Goal: Communication & Community: Ask a question

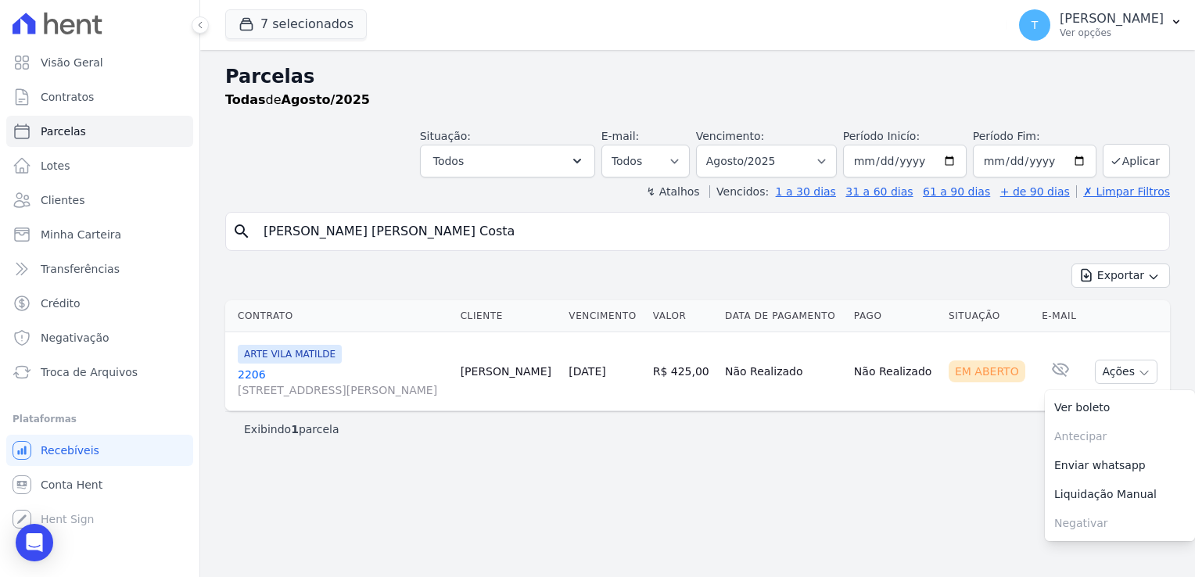
select select
drag, startPoint x: 438, startPoint y: 231, endPoint x: 203, endPoint y: 224, distance: 234.7
click at [203, 224] on div "Parcelas Todas de Agosto/2025 Situação: Agendado Em Aberto Pago Processando Can…" at bounding box center [697, 313] width 995 height 527
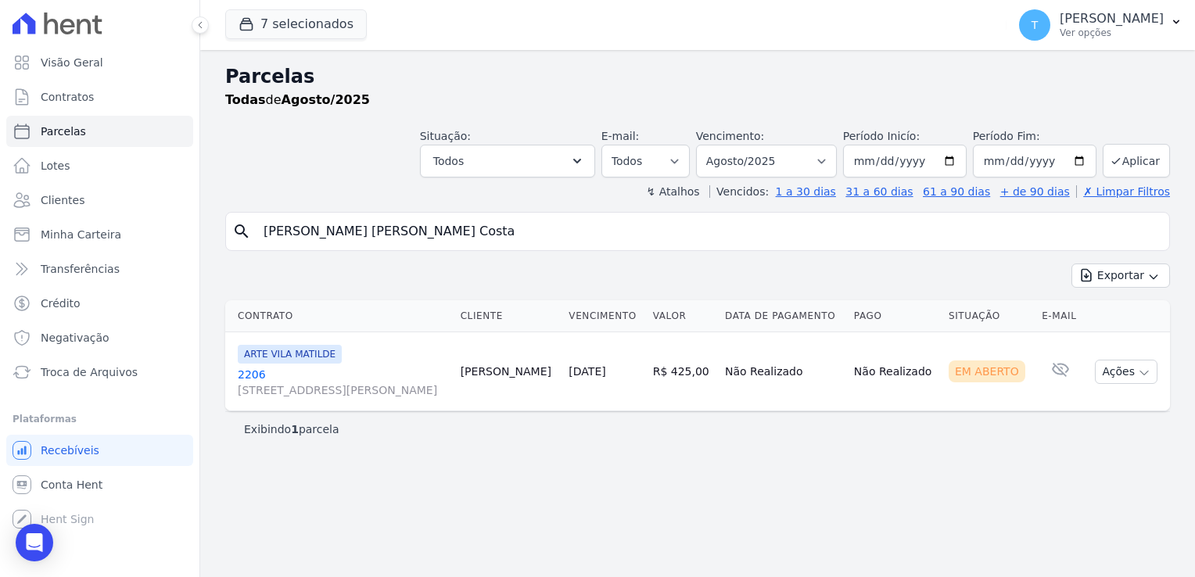
paste input "Ana Paula Nunes Silv"
type input "Ana Paula Nunes Silva"
select select
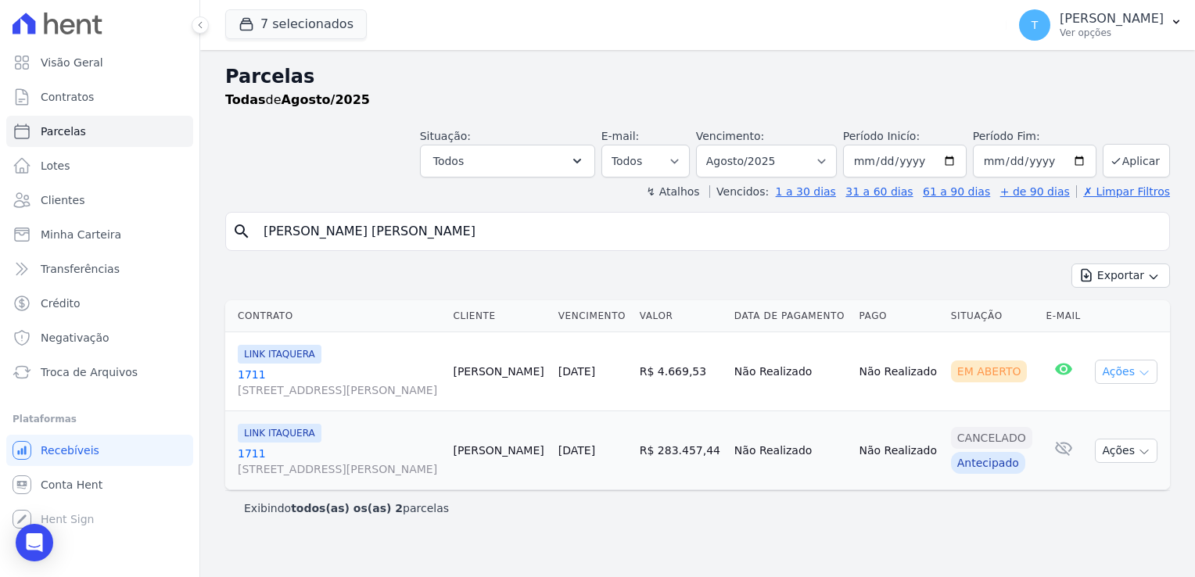
click at [1148, 374] on icon "button" at bounding box center [1144, 373] width 13 height 13
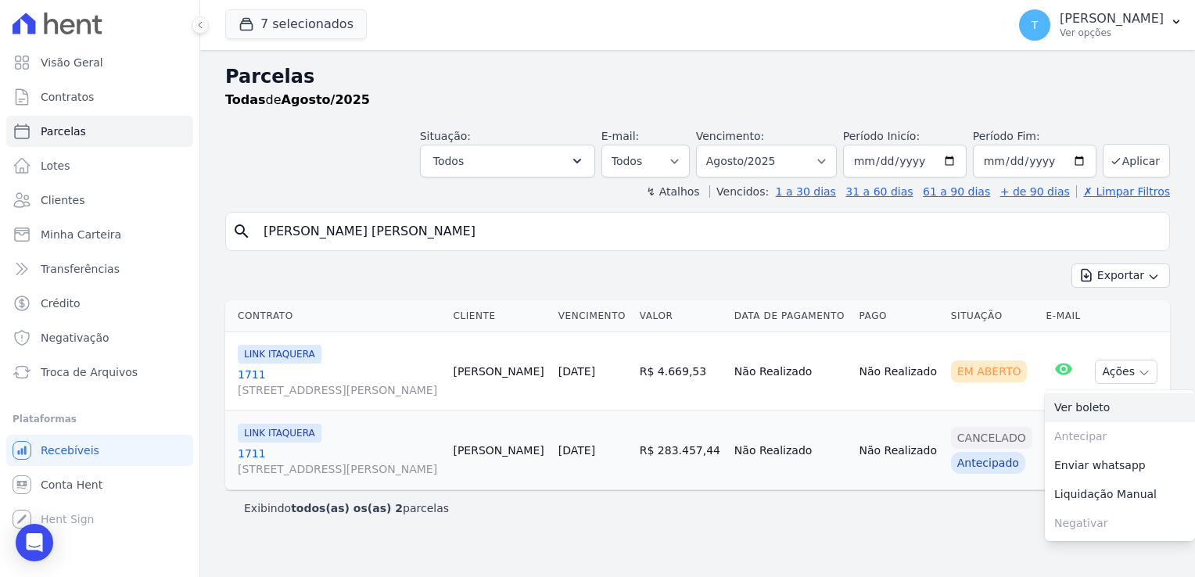
click at [1118, 404] on link "Ver boleto" at bounding box center [1120, 407] width 150 height 29
click at [116, 240] on link "Minha Carteira" at bounding box center [99, 234] width 187 height 31
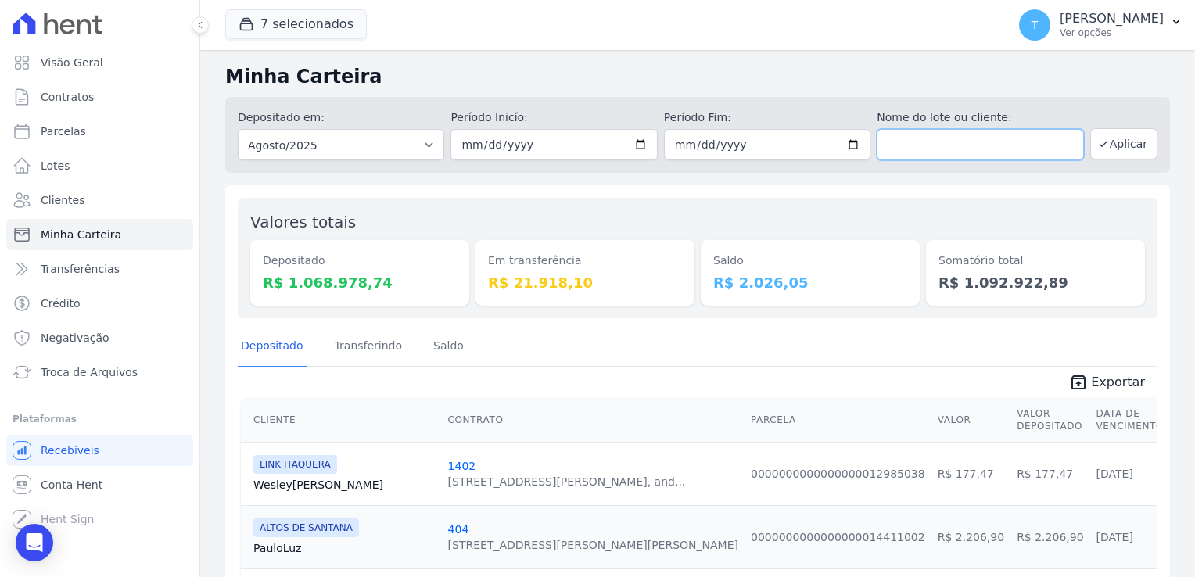
click at [932, 149] on input "text" at bounding box center [980, 144] width 206 height 31
paste input "Mauricio Barbosa dos Anjos"
type input "Mauricio Barbosa dos Anjos"
click at [630, 143] on input "[DATE]" at bounding box center [553, 144] width 206 height 31
type input "2025-05-01"
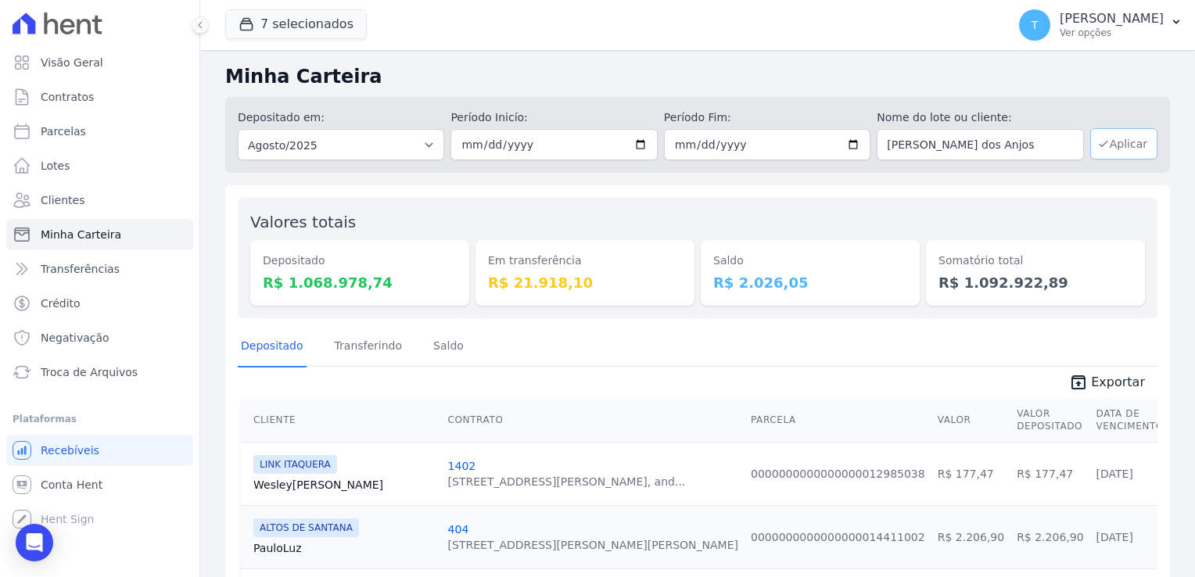
click at [1120, 146] on button "Aplicar" at bounding box center [1123, 143] width 67 height 31
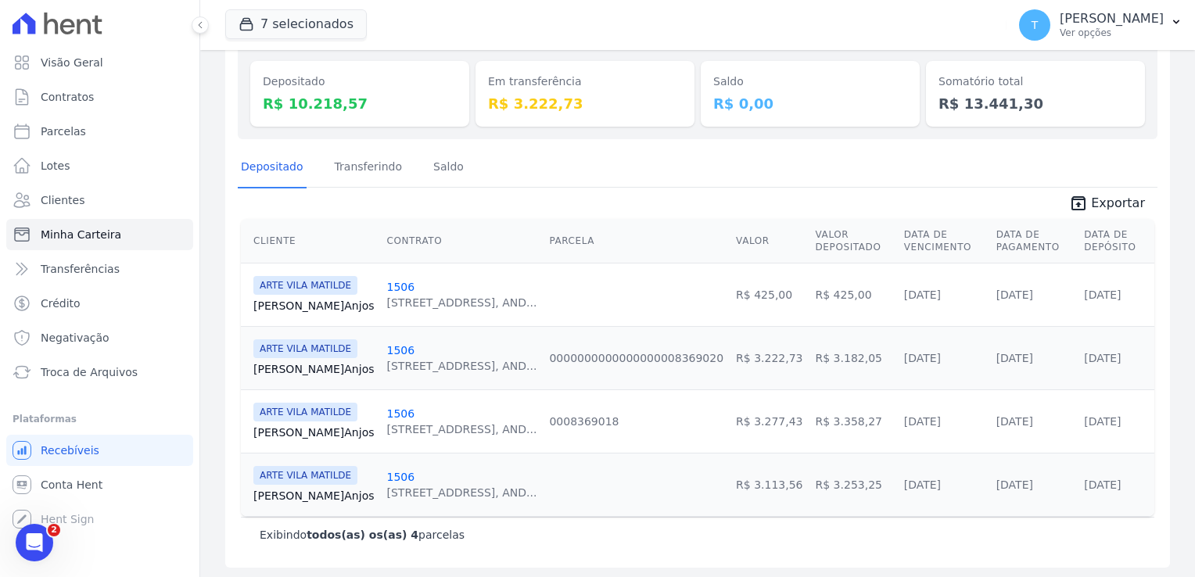
scroll to position [180, 0]
click at [300, 310] on link "Mauricio Anjos" at bounding box center [313, 305] width 121 height 16
click at [307, 364] on link "Mauricio Anjos" at bounding box center [313, 369] width 121 height 16
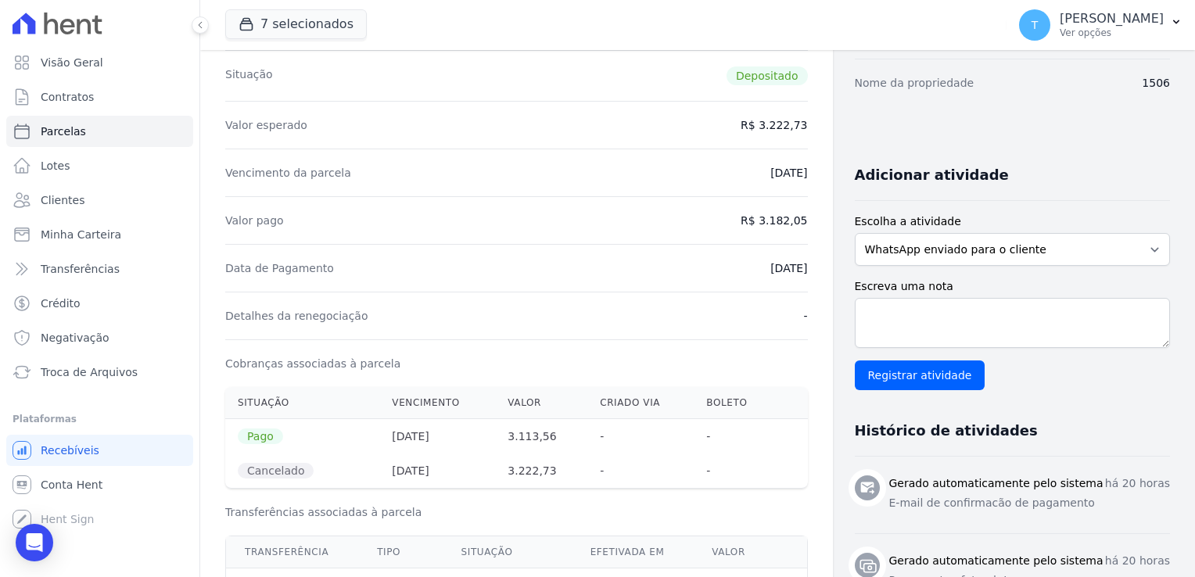
scroll to position [156, 0]
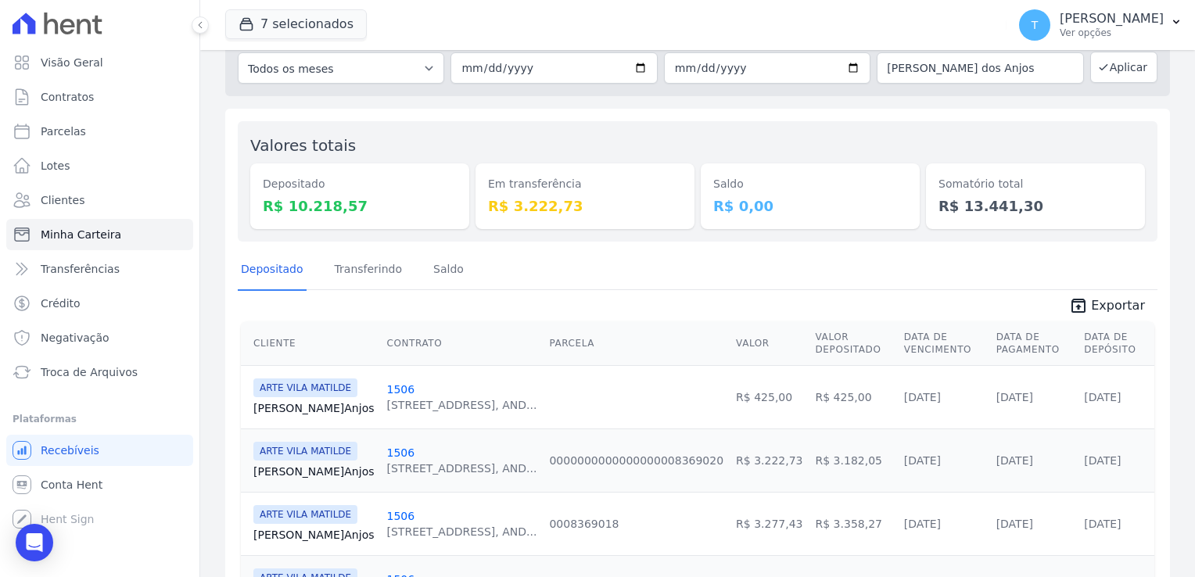
scroll to position [78, 0]
click at [387, 392] on link "1506" at bounding box center [401, 388] width 28 height 13
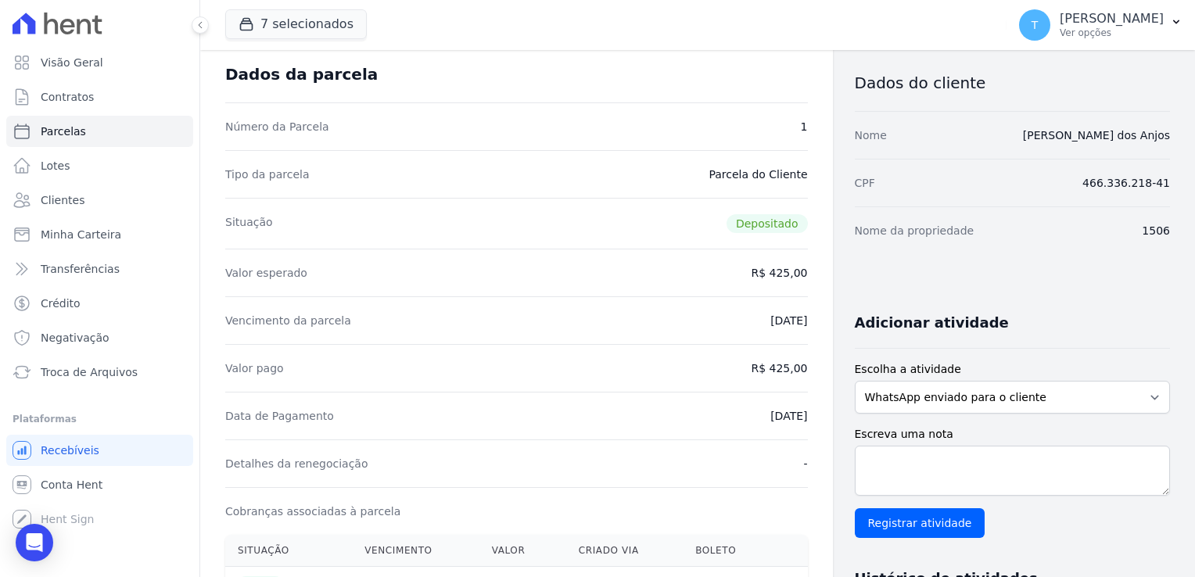
scroll to position [78, 0]
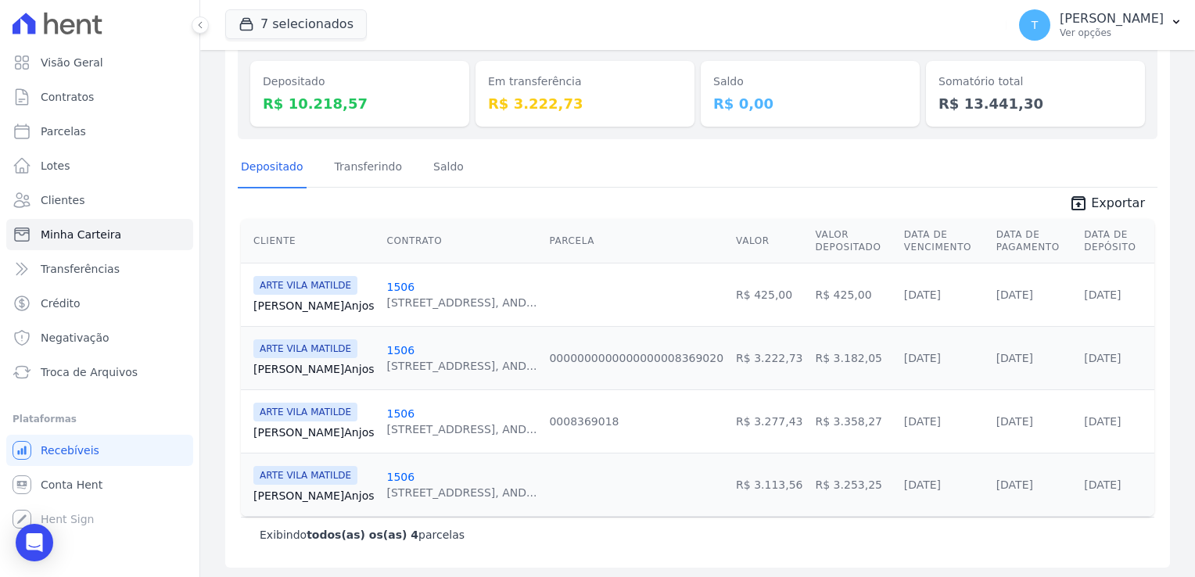
scroll to position [180, 0]
click at [387, 413] on link "1506" at bounding box center [401, 413] width 28 height 13
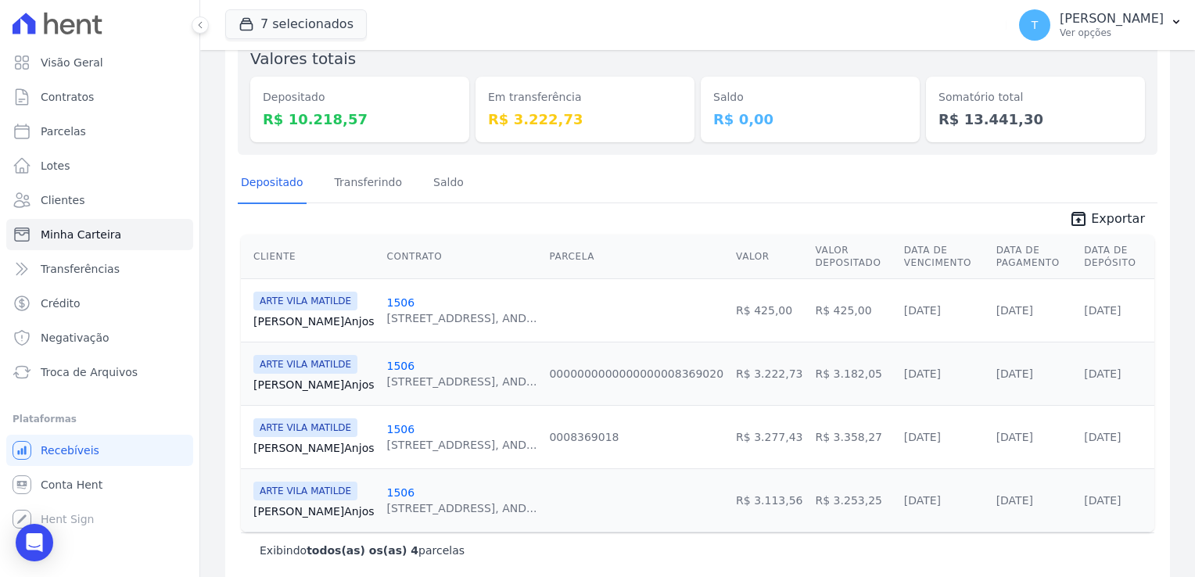
scroll to position [180, 0]
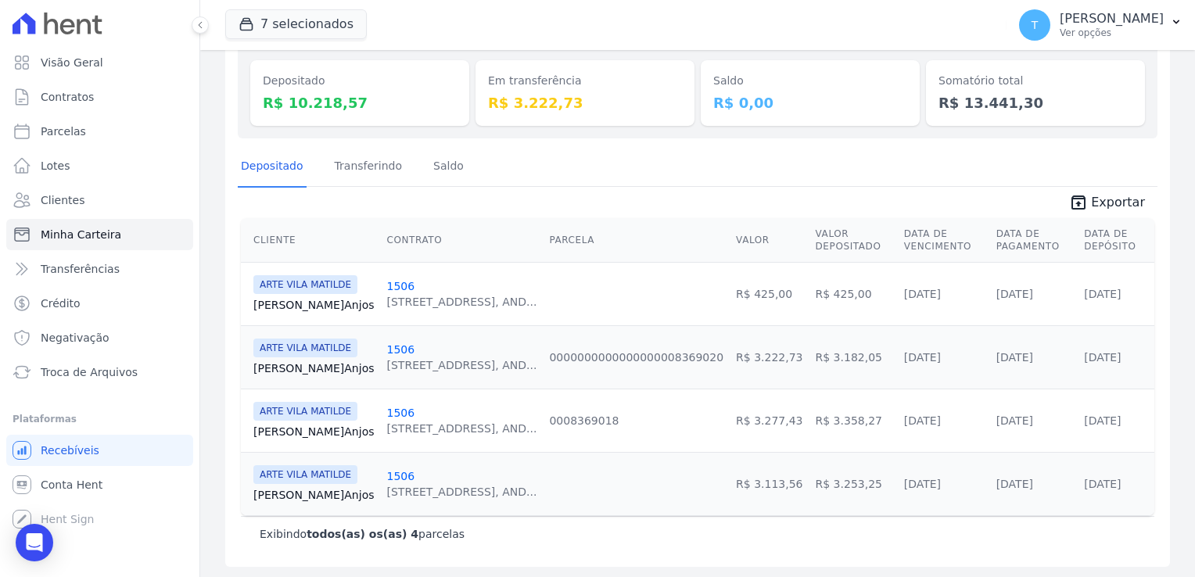
click at [387, 474] on link "1506" at bounding box center [401, 476] width 28 height 13
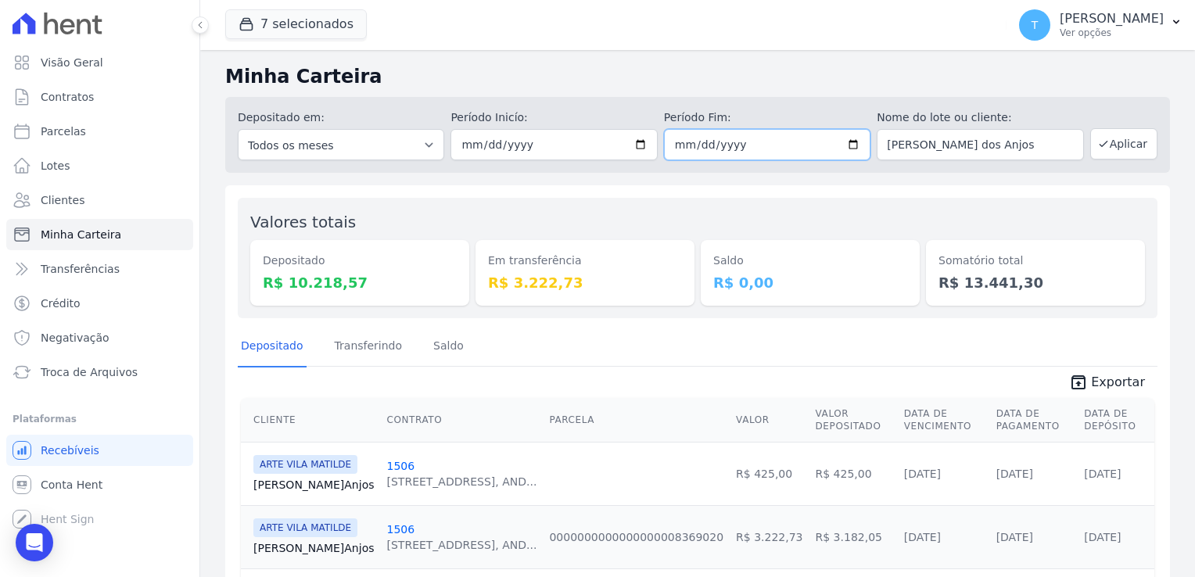
click at [845, 145] on input "[DATE]" at bounding box center [767, 144] width 206 height 31
type input "2024-03-01"
click at [1117, 142] on button "Aplicar" at bounding box center [1123, 143] width 67 height 31
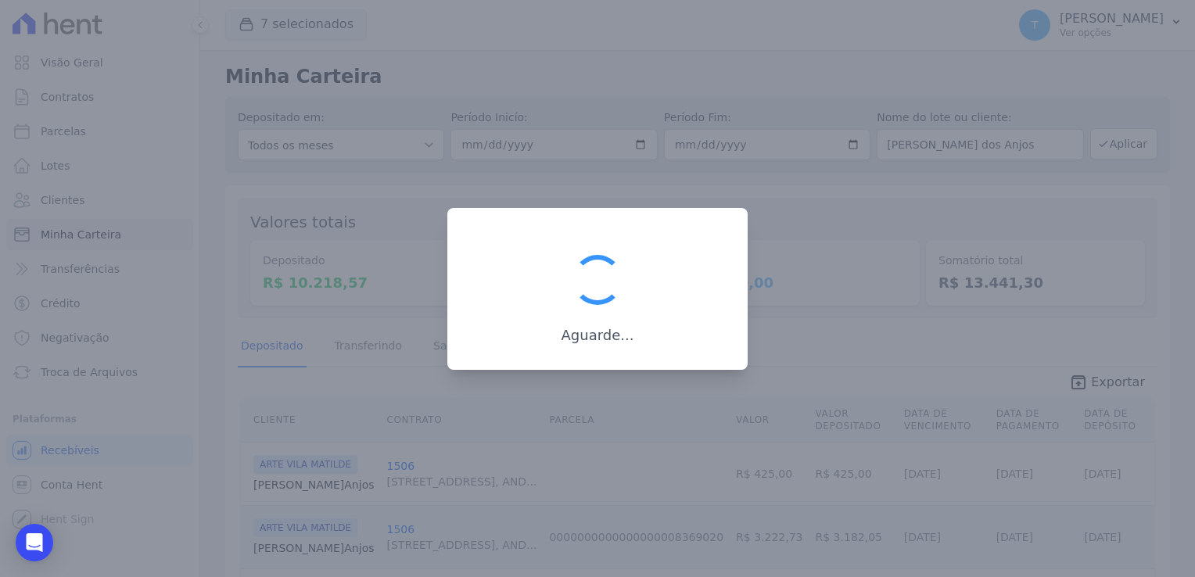
click at [606, 289] on div at bounding box center [597, 280] width 63 height 63
click at [839, 221] on div at bounding box center [597, 288] width 1195 height 577
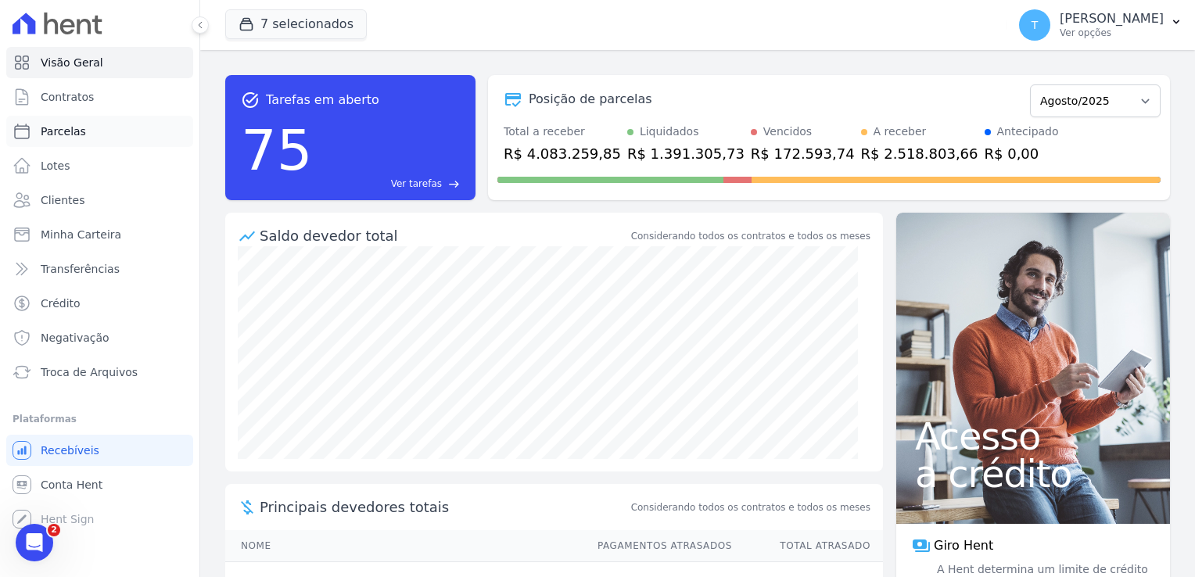
click at [100, 138] on link "Parcelas" at bounding box center [99, 131] width 187 height 31
select select
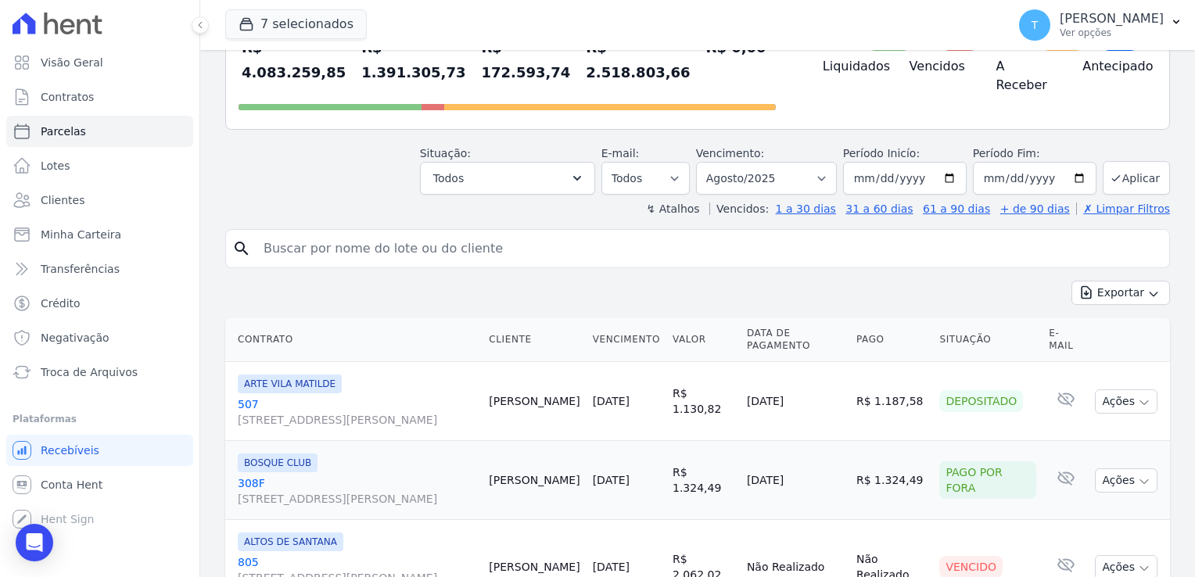
scroll to position [156, 0]
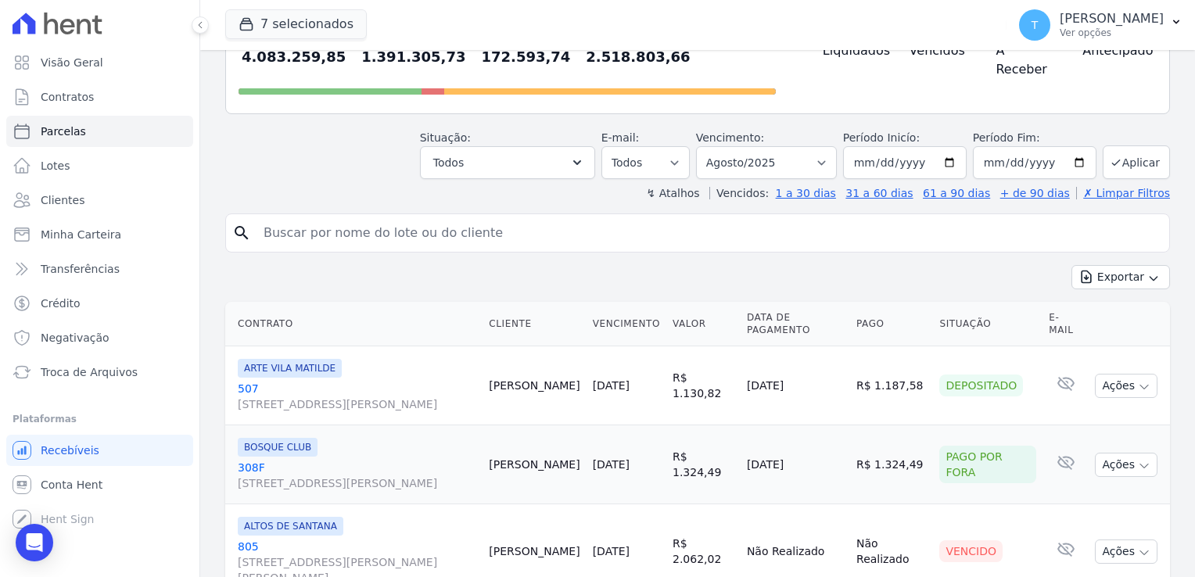
click at [379, 217] on input "search" at bounding box center [708, 232] width 909 height 31
paste input "[PERSON_NAME] dos Anjos"
type input "[PERSON_NAME] dos Anjos"
click at [948, 146] on input "[DATE]" at bounding box center [905, 162] width 124 height 33
type input "[DATE]"
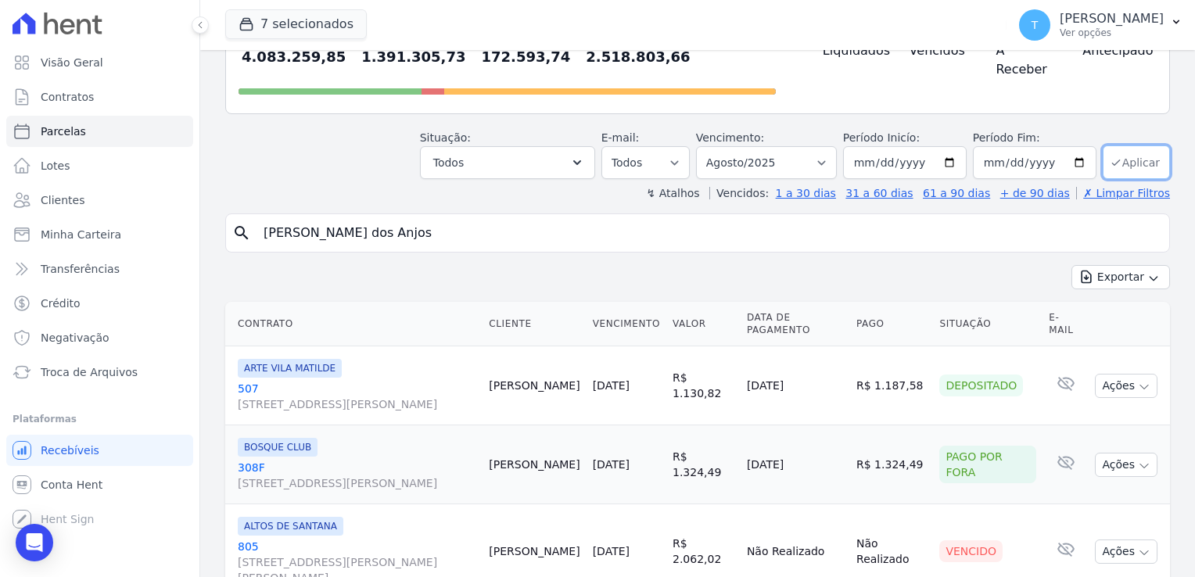
click at [1139, 145] on button "Aplicar" at bounding box center [1136, 162] width 67 height 34
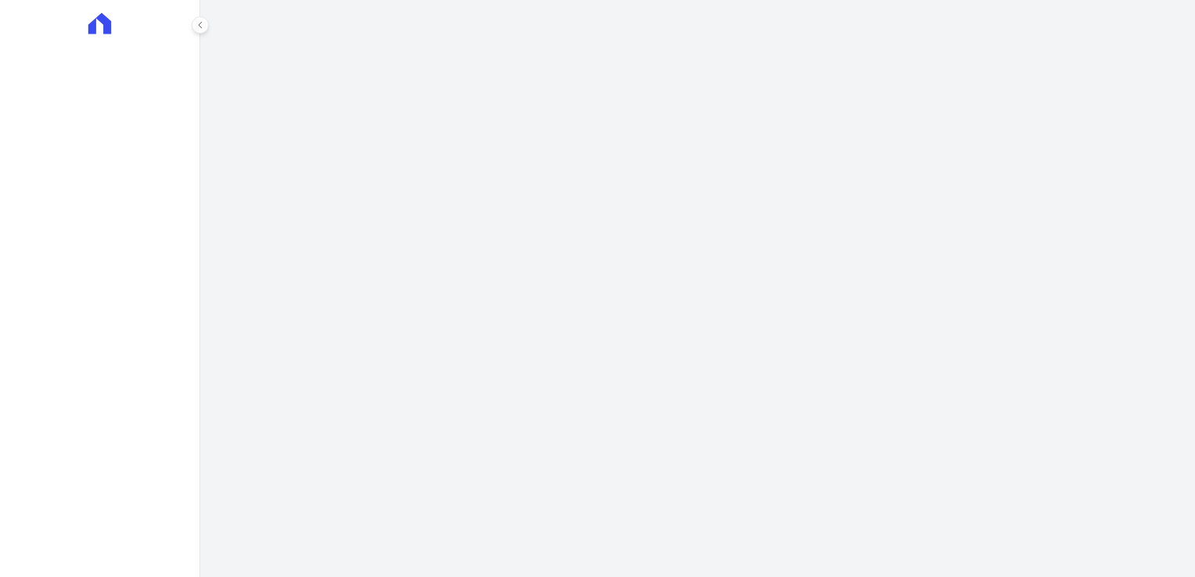
select select
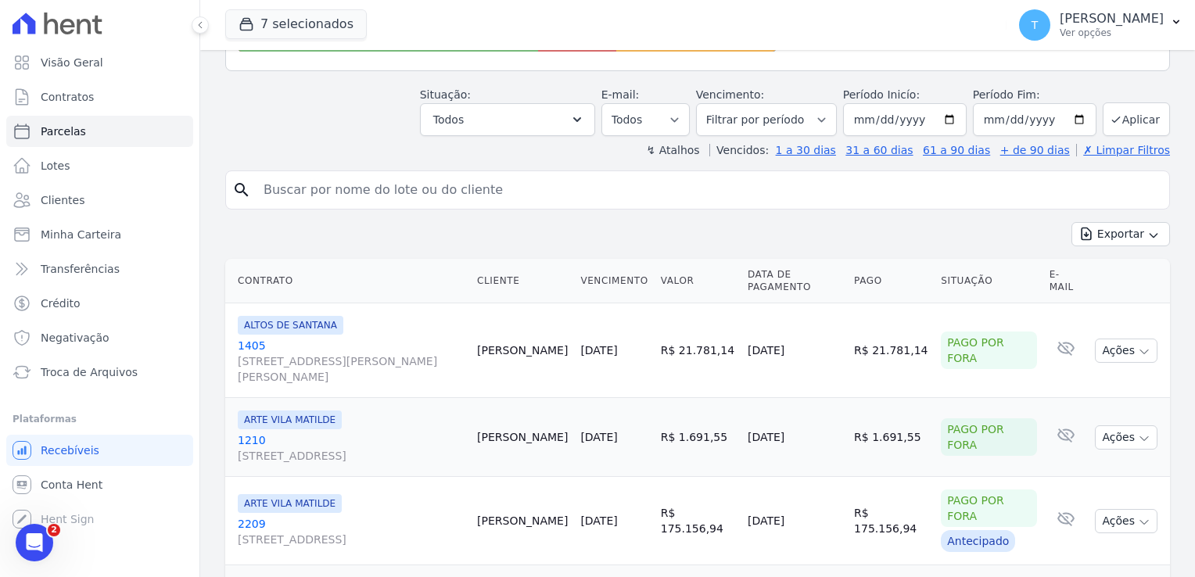
scroll to position [235, 0]
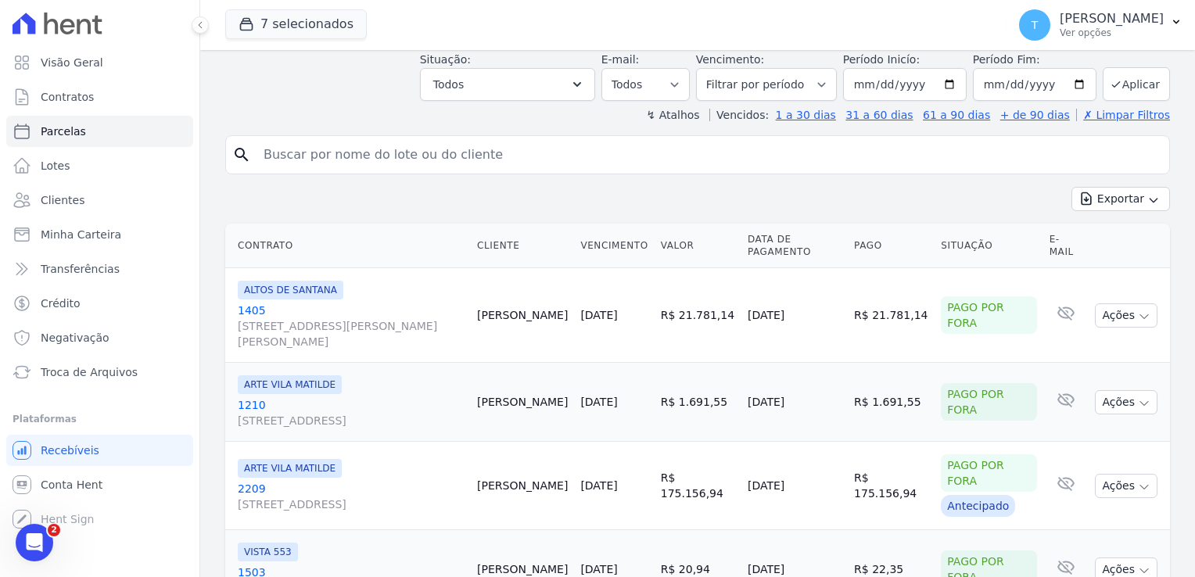
click at [496, 152] on input "search" at bounding box center [708, 154] width 909 height 31
paste input "[PERSON_NAME] dos Anjos"
type input "[PERSON_NAME] dos Anjos"
select select
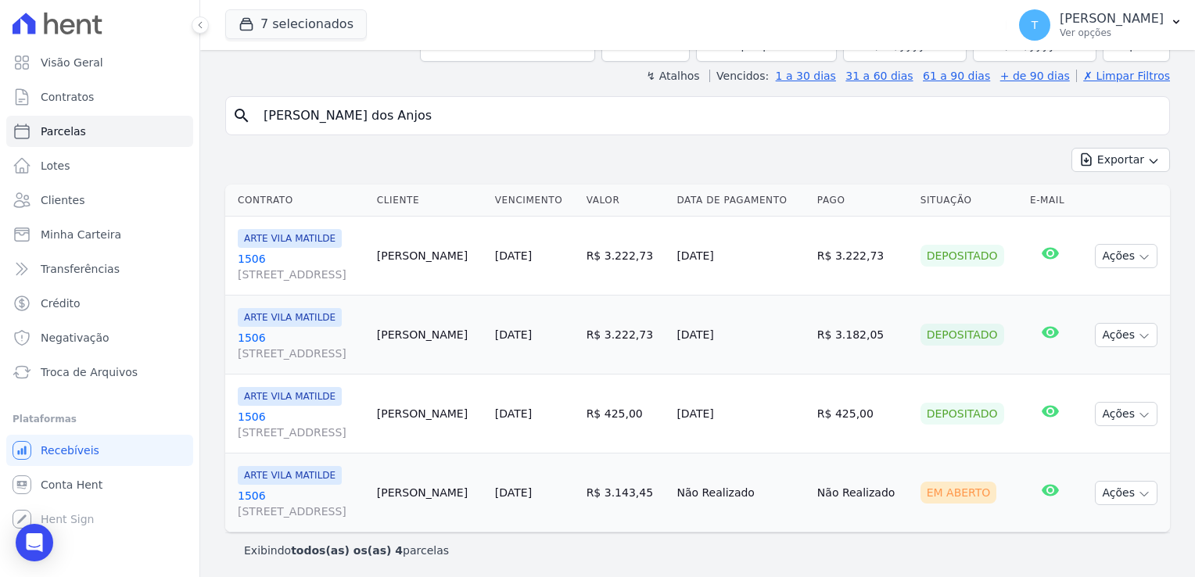
scroll to position [117, 0]
click at [290, 346] on span "[STREET_ADDRESS][PERSON_NAME]" at bounding box center [301, 353] width 127 height 16
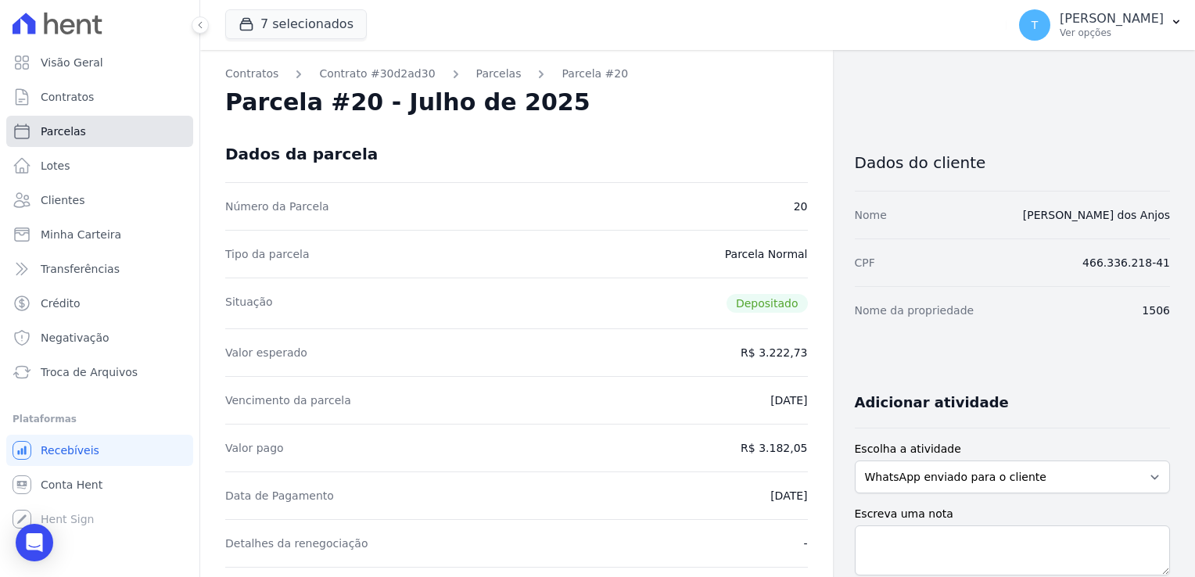
click at [103, 133] on link "Parcelas" at bounding box center [99, 131] width 187 height 31
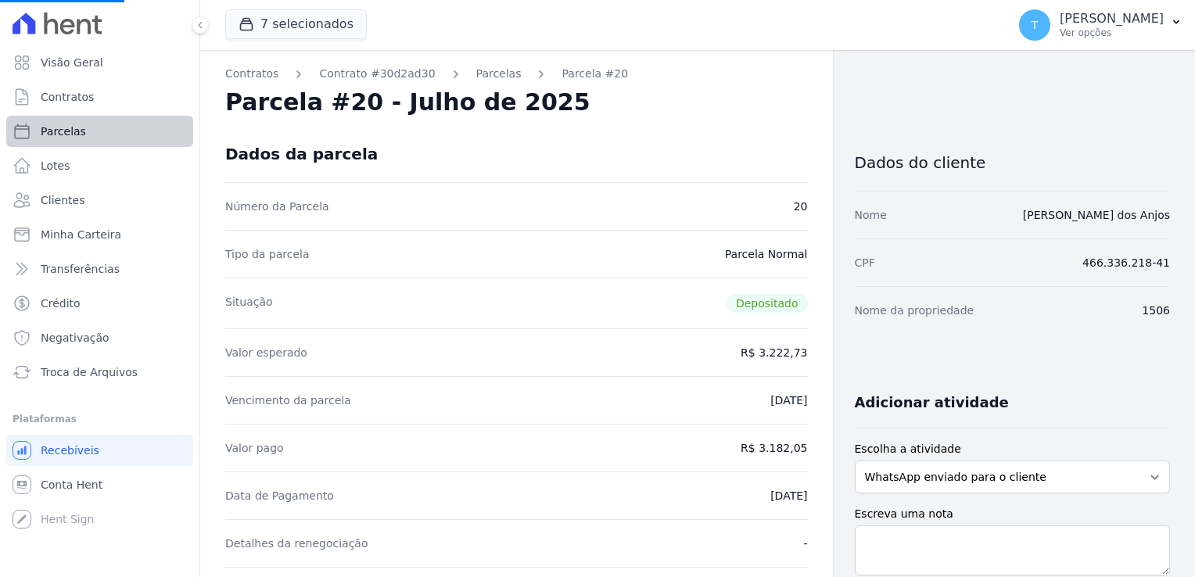
select select
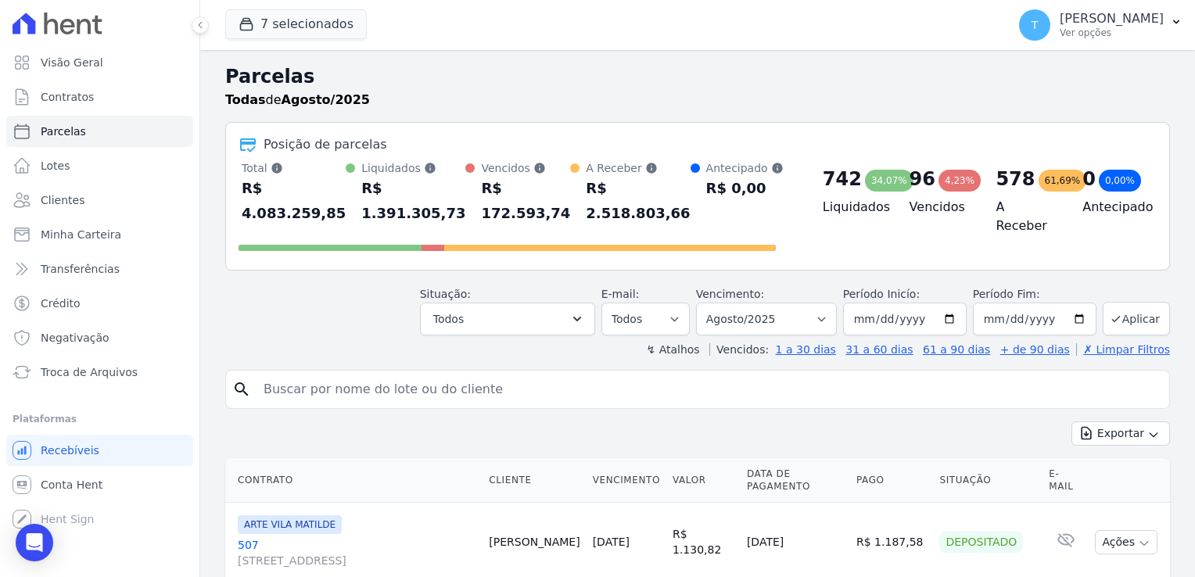
click at [302, 374] on input "search" at bounding box center [708, 389] width 909 height 31
paste input "Solange Gonçalves da Silva"
type input "Solange Gonçalves da Silva"
select select
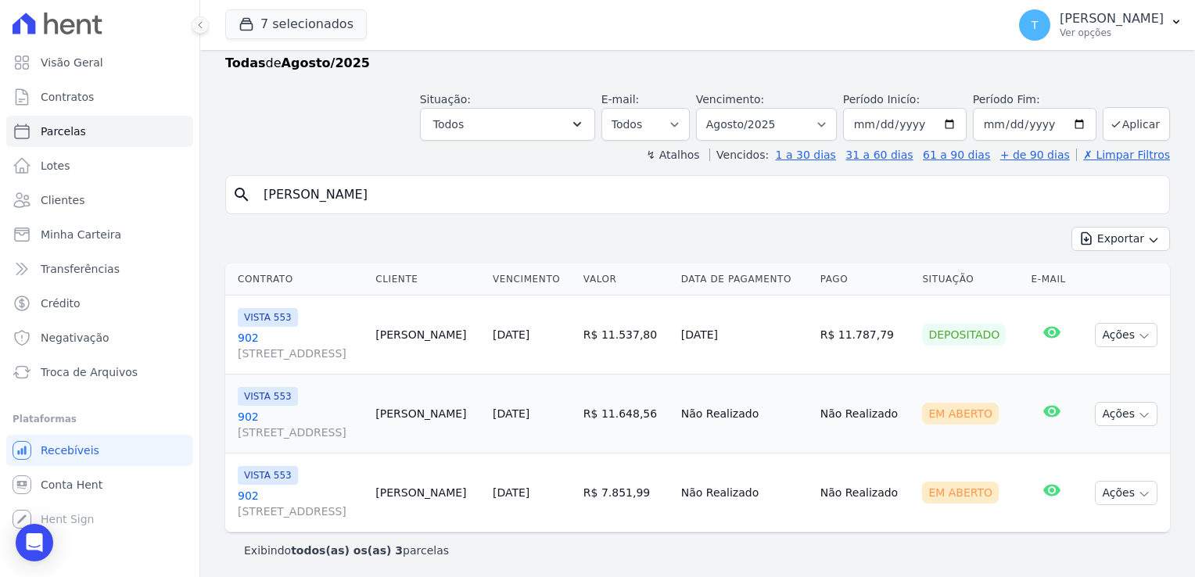
scroll to position [38, 0]
click at [250, 352] on span "Avenida Angélica, 2248, ANDAR 11, Consolação" at bounding box center [300, 353] width 125 height 16
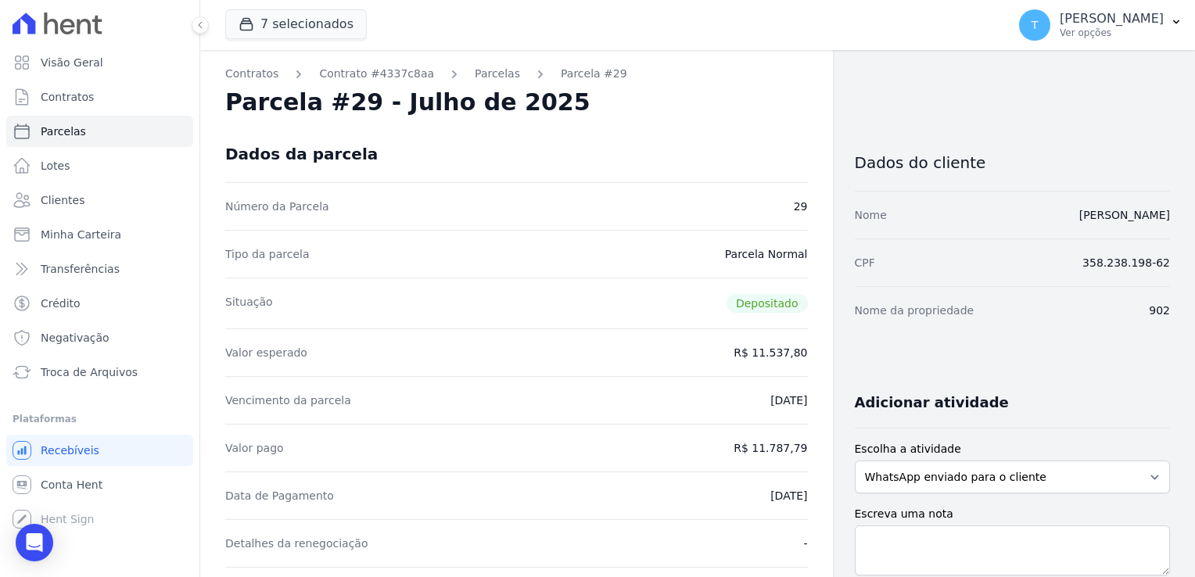
select select
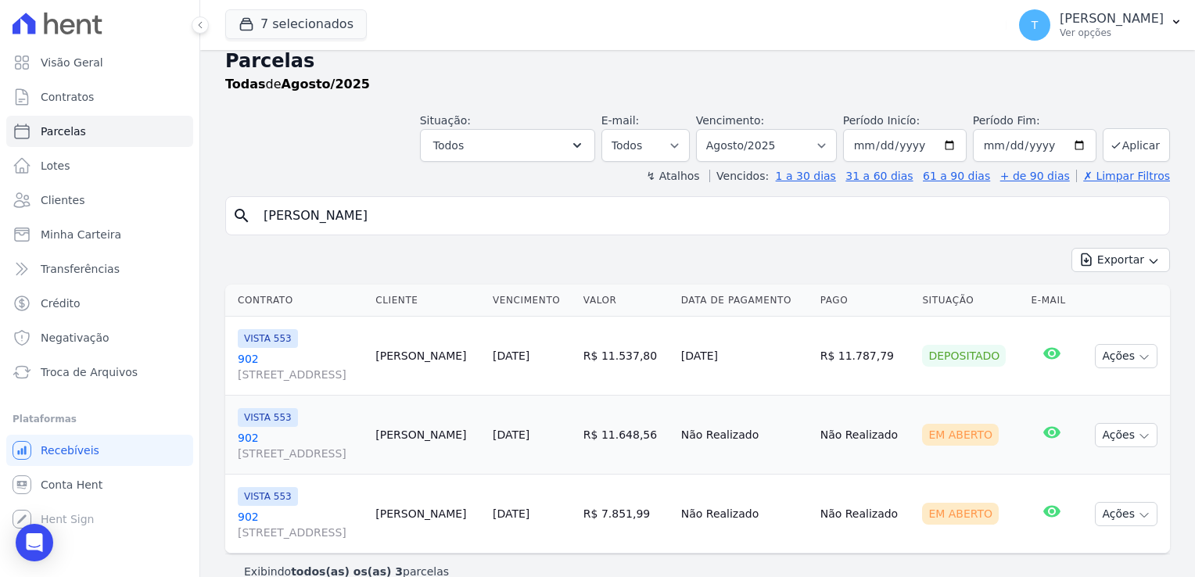
scroll to position [38, 0]
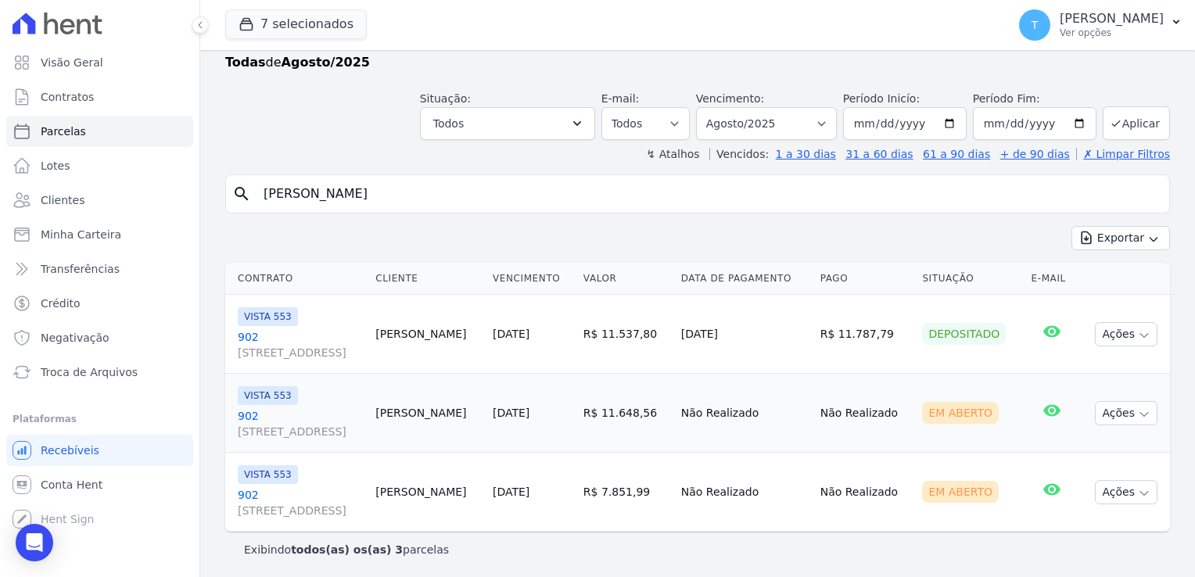
click at [294, 352] on span "Avenida Angélica, 2248, ANDAR 11, Consolação" at bounding box center [300, 353] width 125 height 16
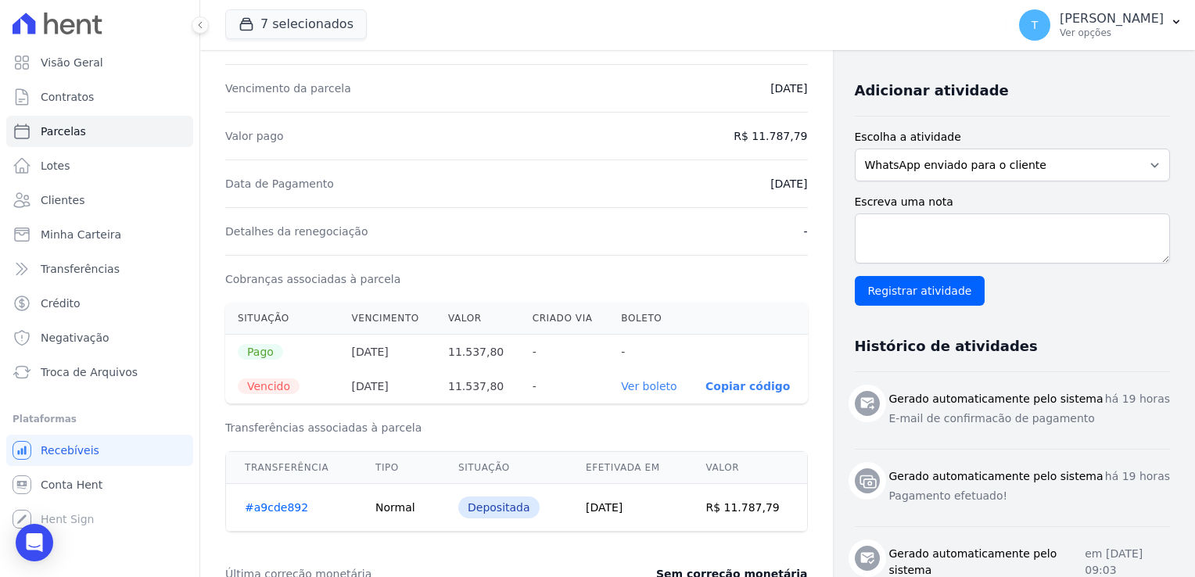
scroll to position [313, 0]
click at [64, 231] on span "Minha Carteira" at bounding box center [81, 235] width 81 height 16
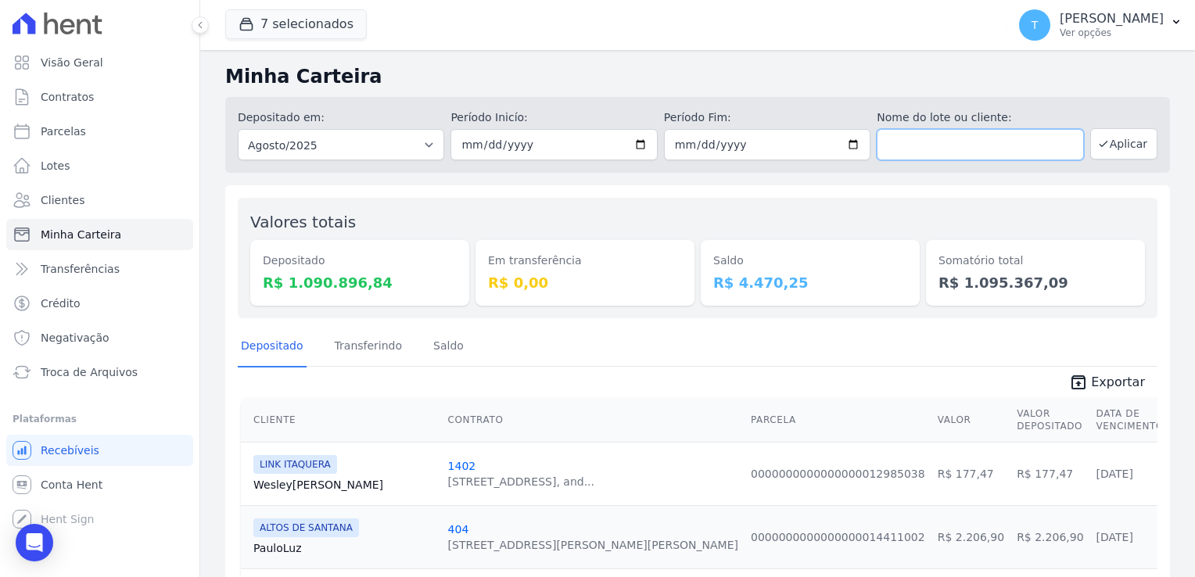
click at [911, 155] on input "text" at bounding box center [980, 144] width 206 height 31
paste input "Solange Gonçalves da Silva"
type input "Solange Gonçalves da Silva"
click at [1107, 145] on button "Aplicar" at bounding box center [1123, 143] width 67 height 31
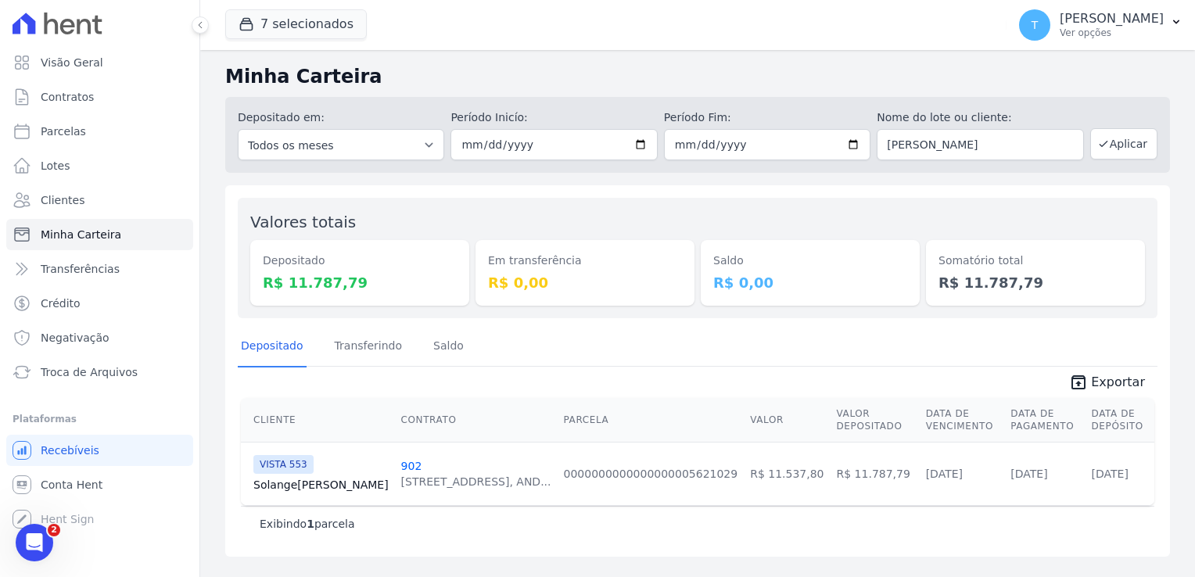
click at [295, 483] on link "Solange Silva" at bounding box center [320, 485] width 135 height 16
drag, startPoint x: 1046, startPoint y: 142, endPoint x: 854, endPoint y: 137, distance: 191.7
click at [854, 137] on div "Depositado em: Todos os meses Julho/2017 Agosto/2017 Setembro/2017 Outubro/2017…" at bounding box center [697, 135] width 945 height 76
paste input "[PERSON_NAME]"
type input "[PERSON_NAME]"
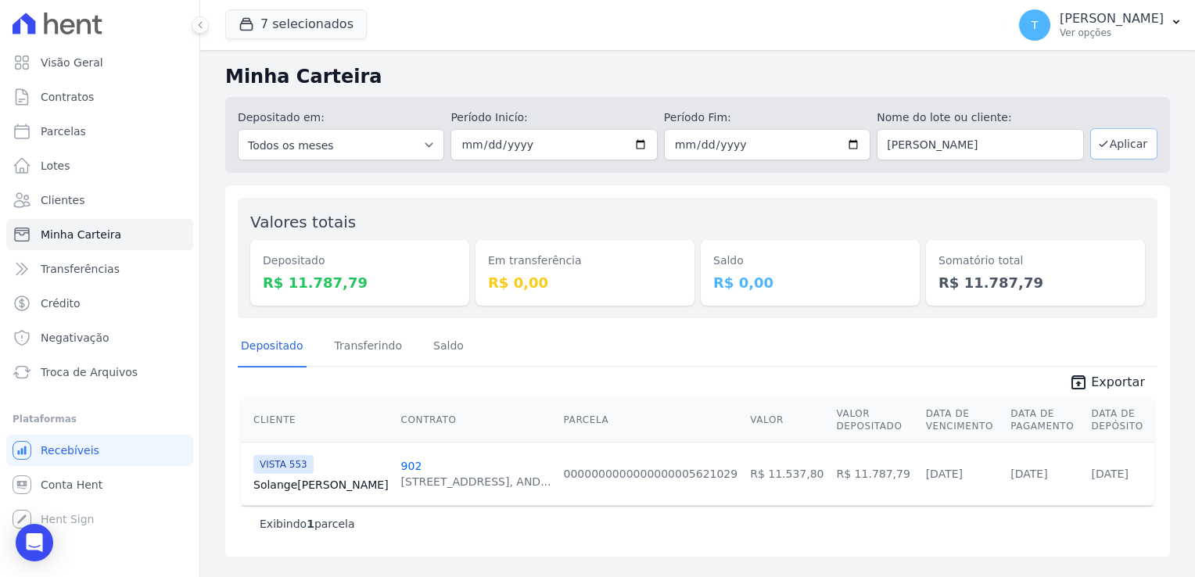
click at [1141, 142] on button "Aplicar" at bounding box center [1123, 143] width 67 height 31
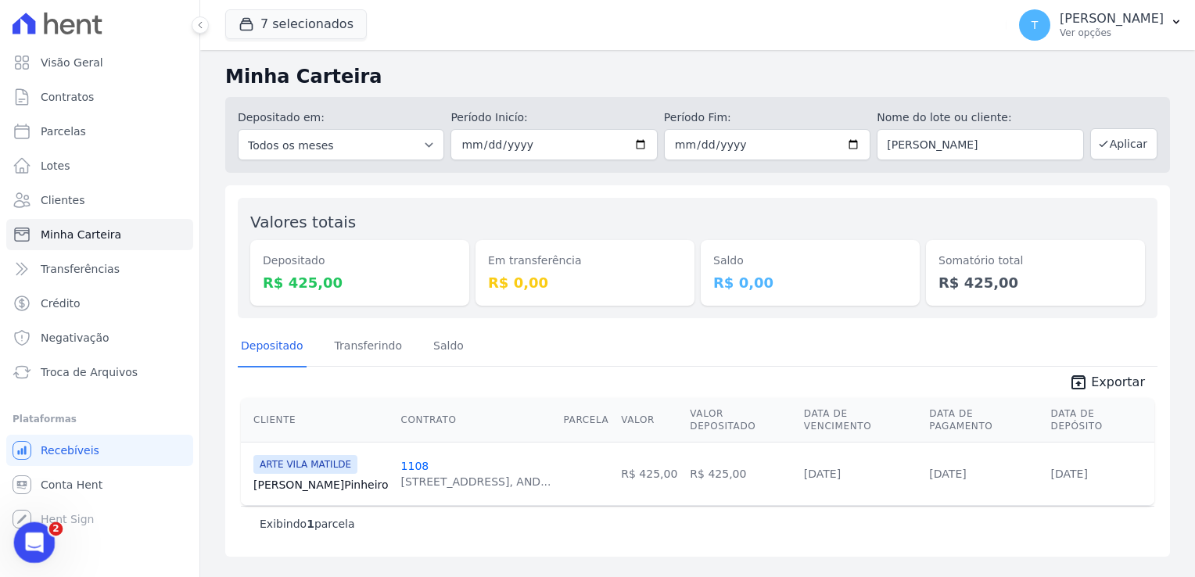
click at [40, 544] on icon "Abertura do Messenger da Intercom" at bounding box center [33, 541] width 26 height 26
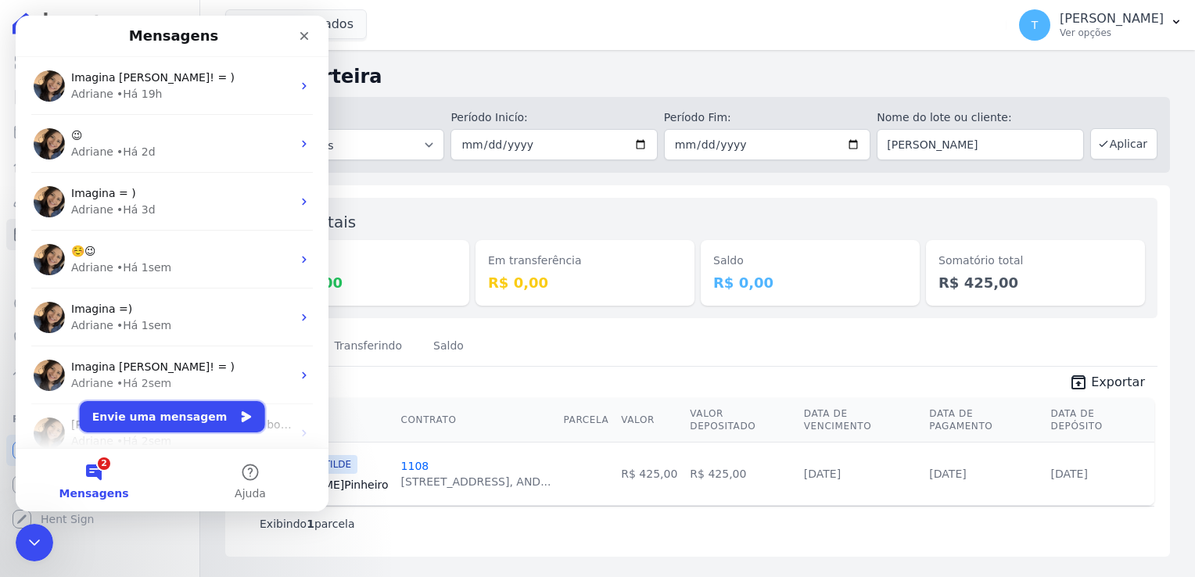
click at [163, 418] on button "Envie uma mensagem" at bounding box center [172, 416] width 185 height 31
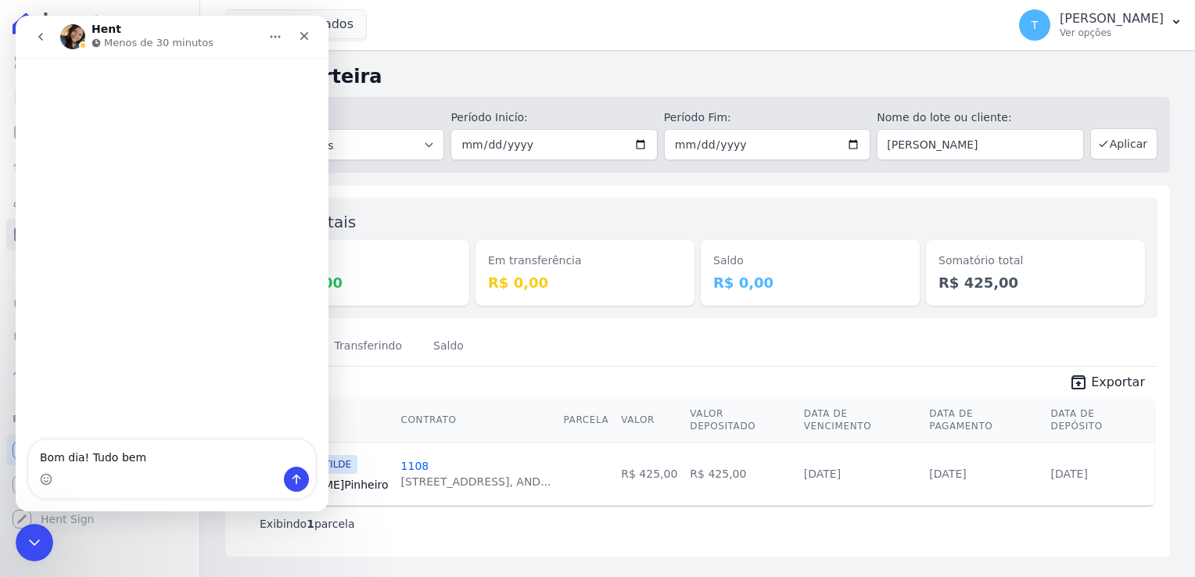
type textarea "Bom dia! Tudo bem?"
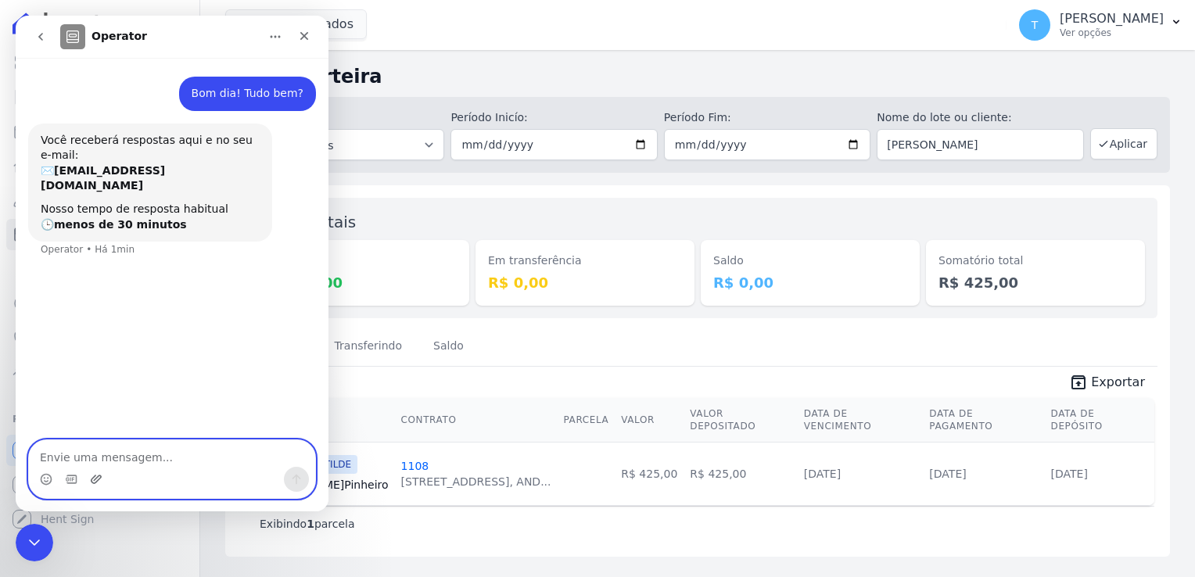
click at [96, 482] on icon "Upload do anexo" at bounding box center [96, 479] width 11 height 9
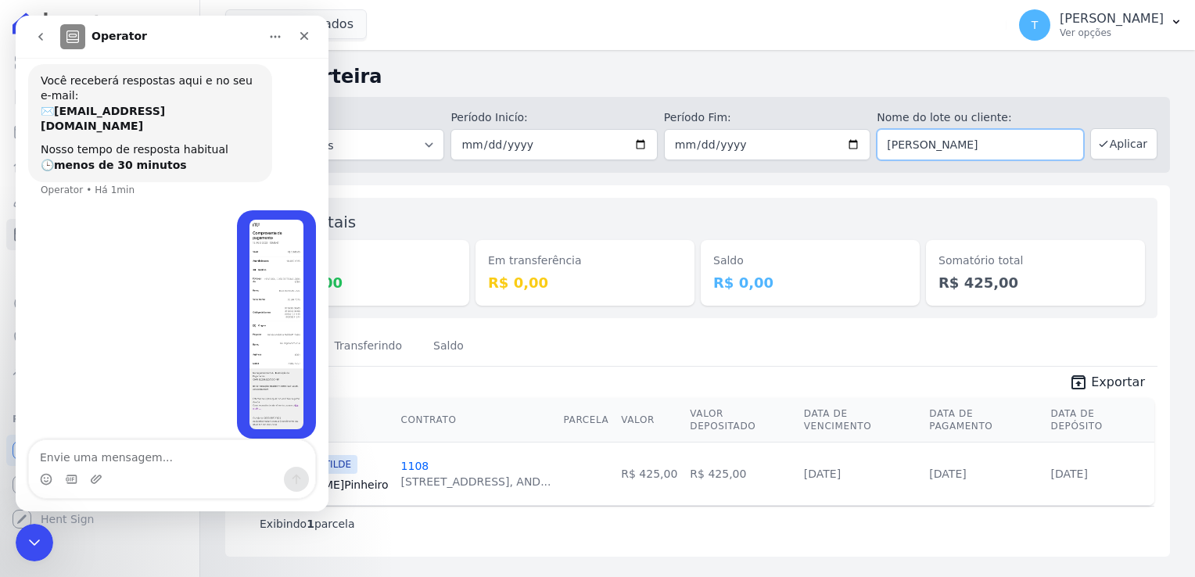
drag, startPoint x: 888, startPoint y: 145, endPoint x: 1067, endPoint y: 142, distance: 178.3
click at [1066, 141] on input "[PERSON_NAME]" at bounding box center [980, 144] width 206 height 31
click at [148, 465] on textarea "Envie uma mensagem..." at bounding box center [172, 453] width 286 height 27
paste textarea "[PERSON_NAME]"
type textarea "[PERSON_NAME]"
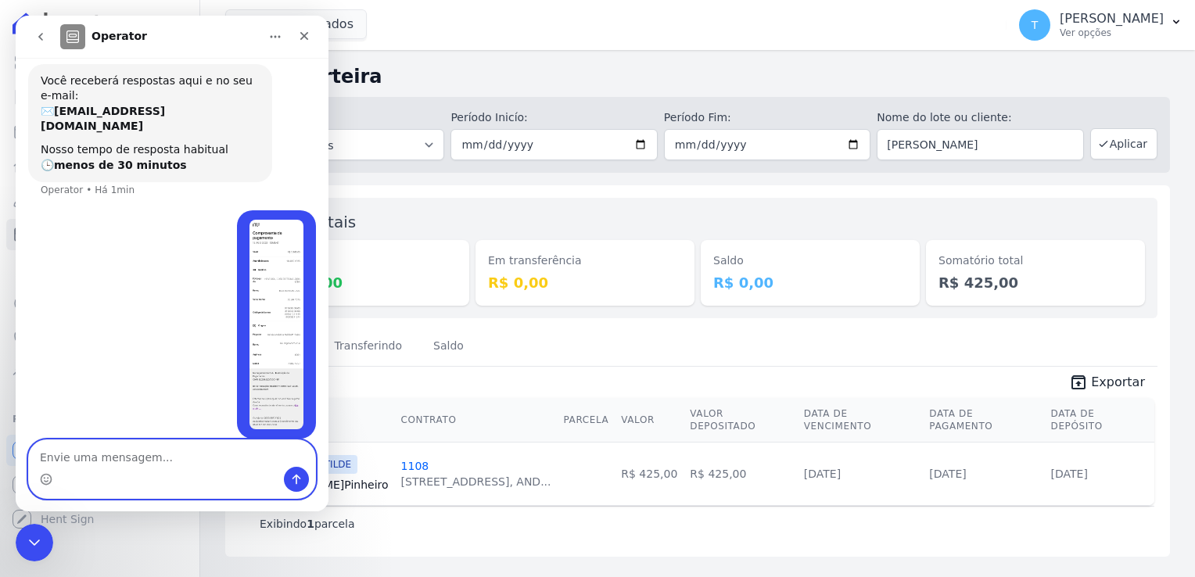
scroll to position [95, 0]
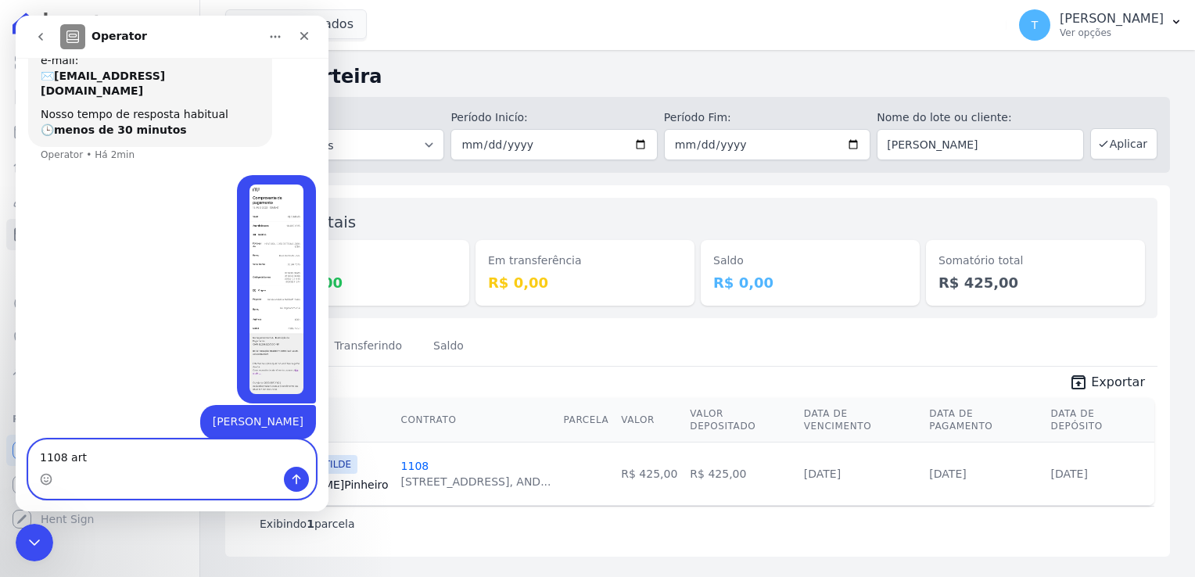
type textarea "1108 arte"
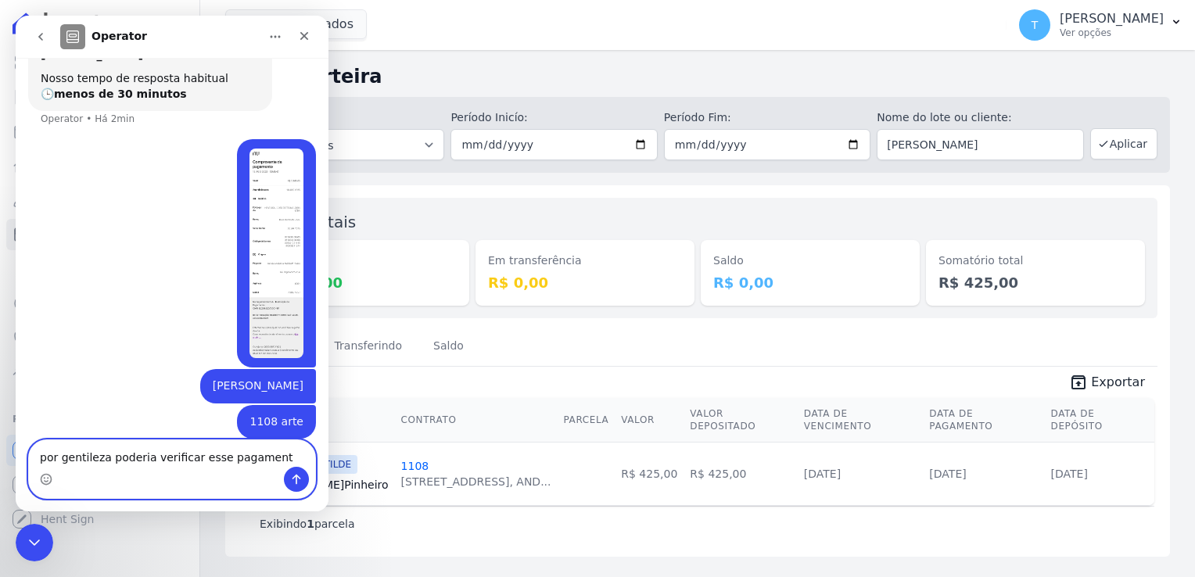
type textarea "por gentileza poderia verificar esse pagamento"
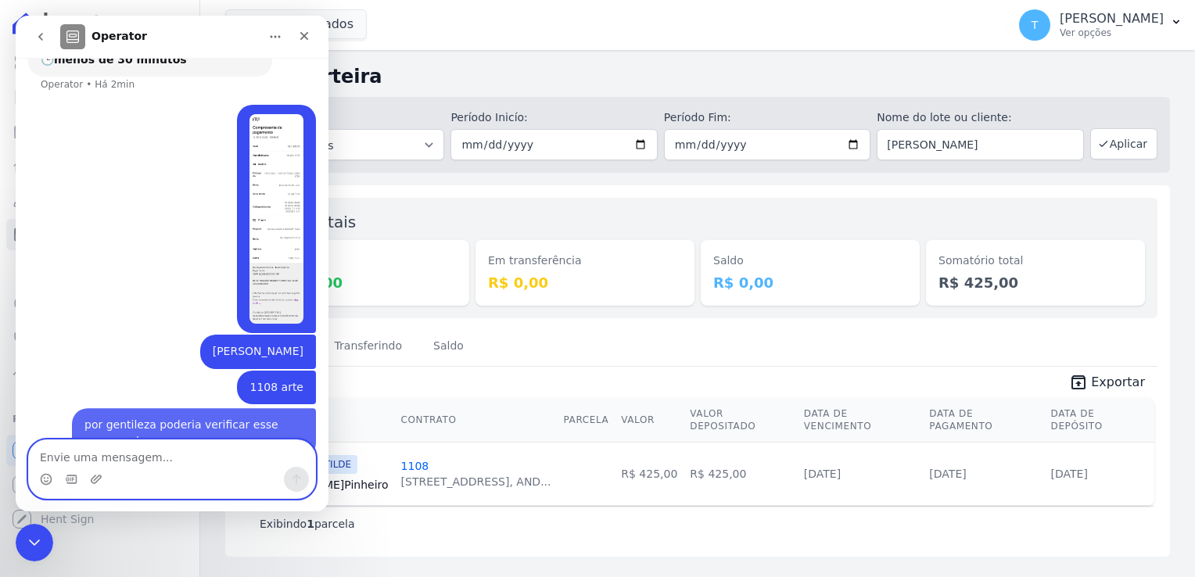
scroll to position [181, 0]
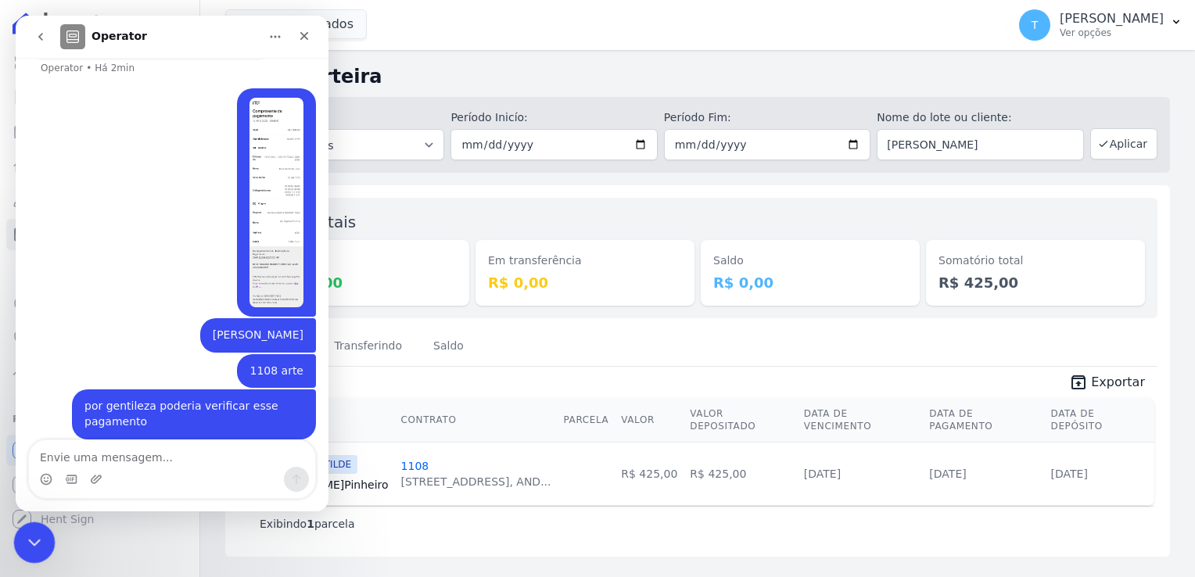
click at [30, 536] on icon "Encerramento do Messenger da Intercom" at bounding box center [32, 540] width 19 height 19
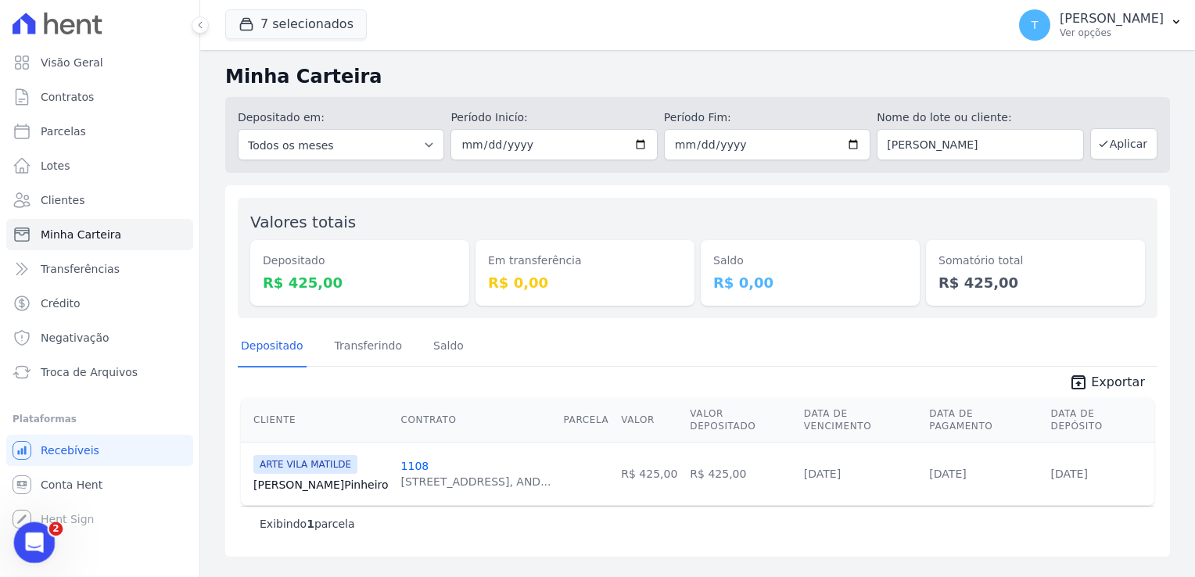
click at [42, 532] on div "Abertura do Messenger da Intercom" at bounding box center [32, 541] width 52 height 52
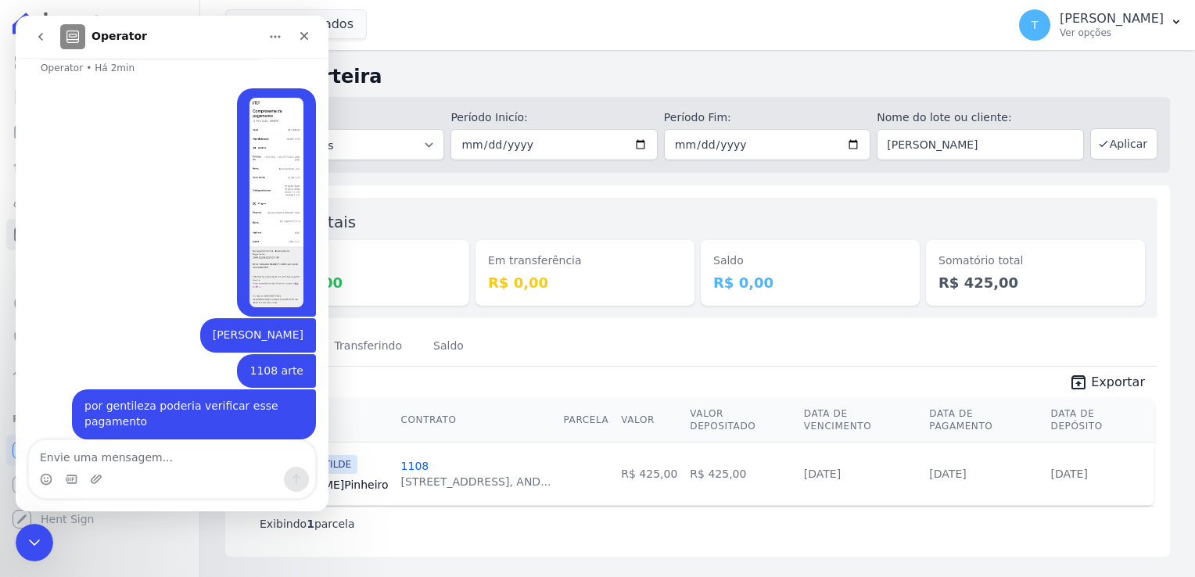
click at [37, 44] on button "go back" at bounding box center [41, 37] width 30 height 30
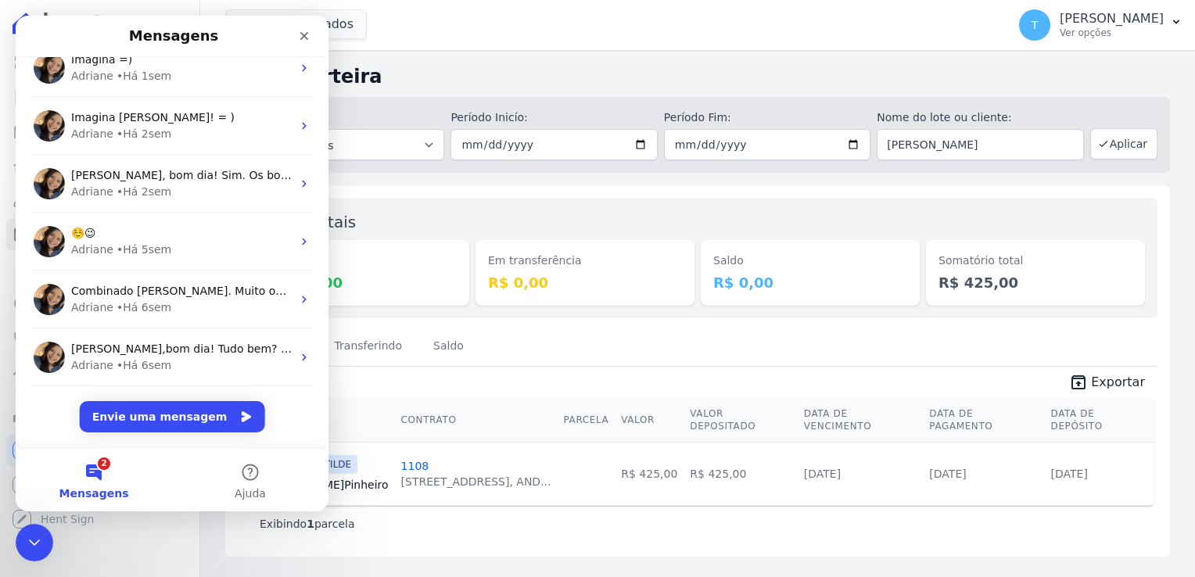
scroll to position [0, 0]
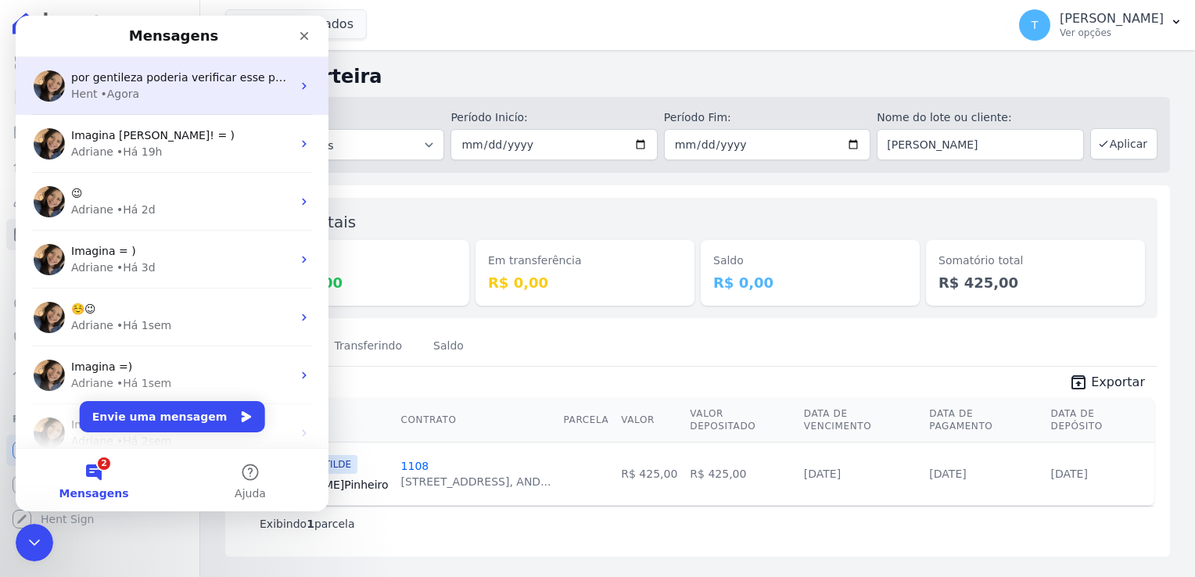
click at [206, 95] on div "Hent • Agora" at bounding box center [181, 94] width 221 height 16
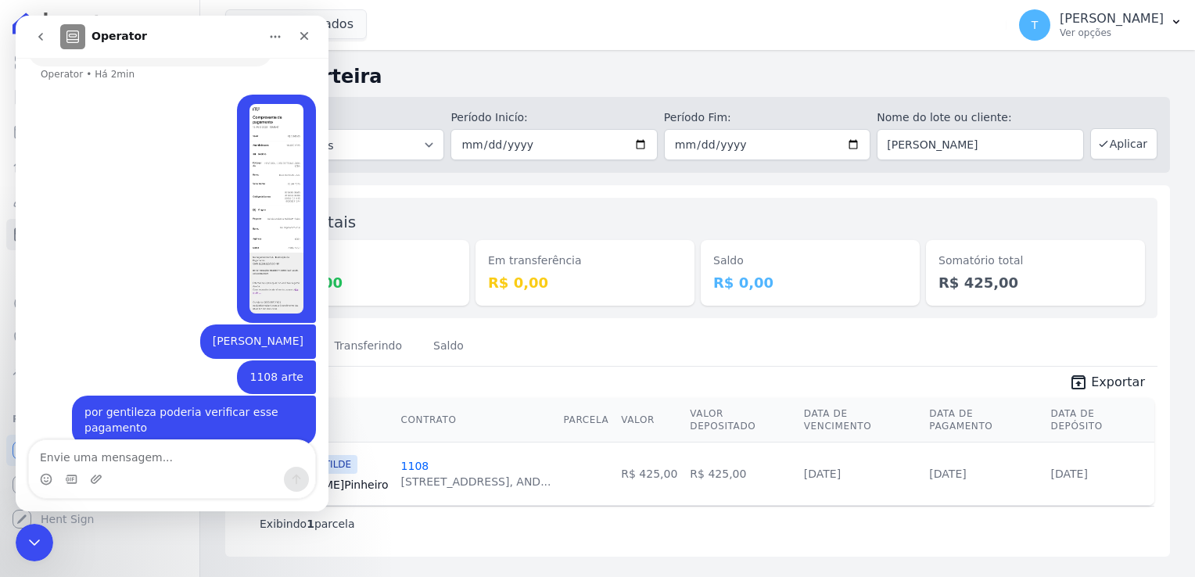
scroll to position [181, 0]
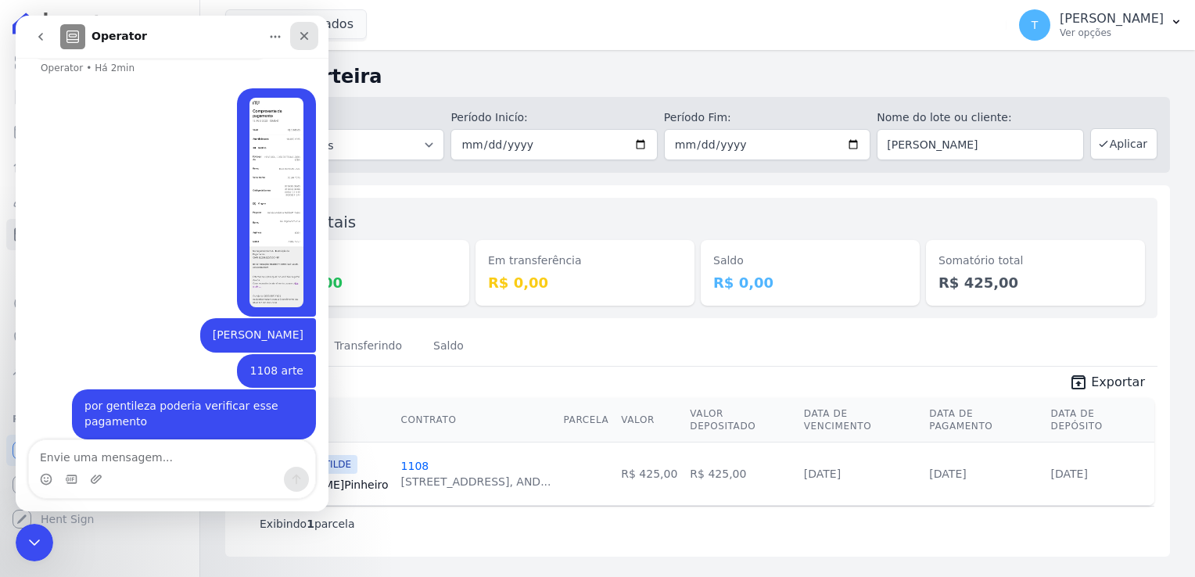
click at [299, 37] on icon "Fechar" at bounding box center [304, 36] width 13 height 13
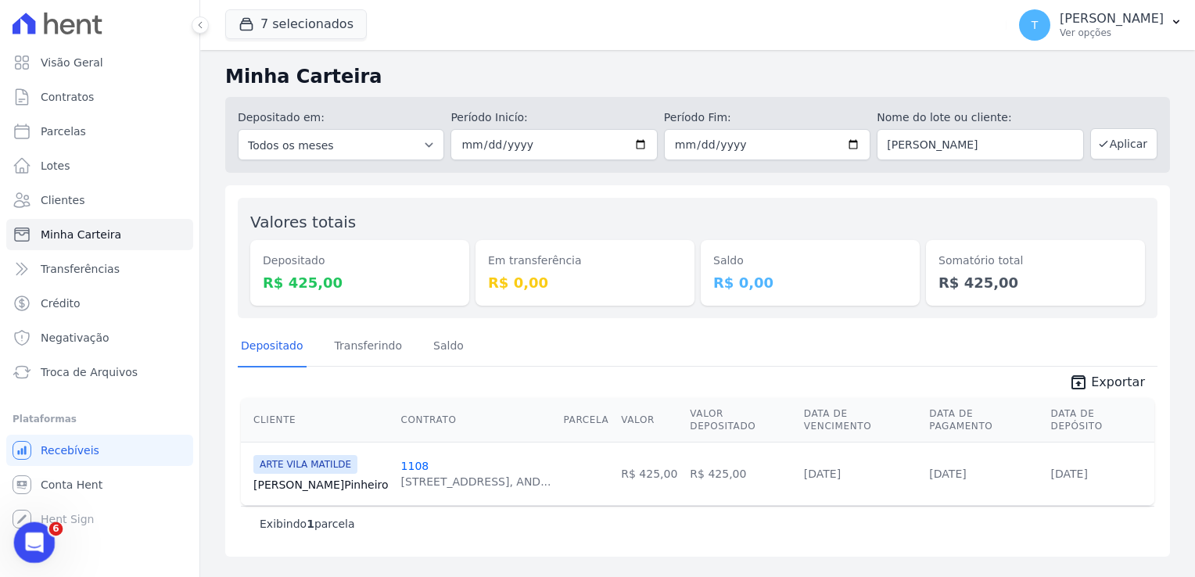
click at [27, 540] on icon "Abertura do Messenger da Intercom" at bounding box center [33, 541] width 26 height 26
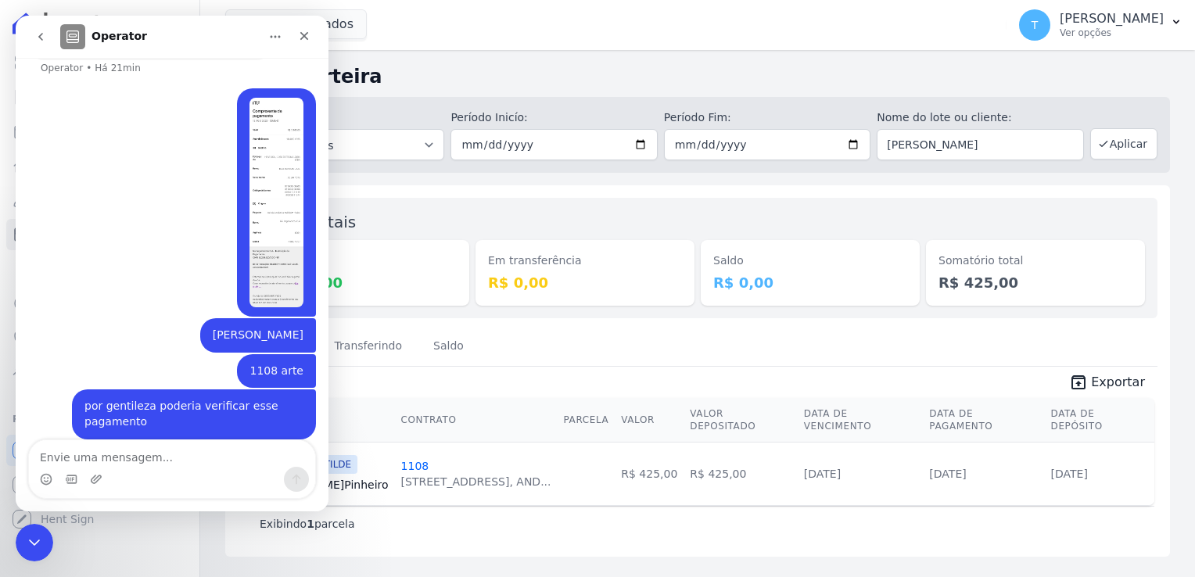
click at [38, 39] on icon "go back" at bounding box center [40, 36] width 13 height 13
